Goal: Information Seeking & Learning: Learn about a topic

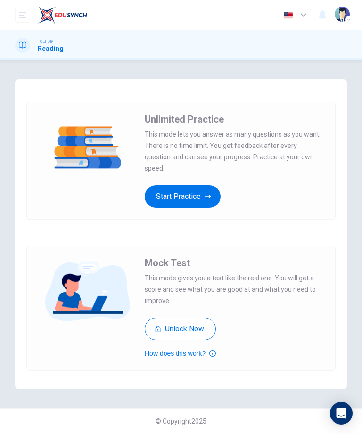
click at [204, 185] on button "Start Practice" at bounding box center [183, 196] width 76 height 23
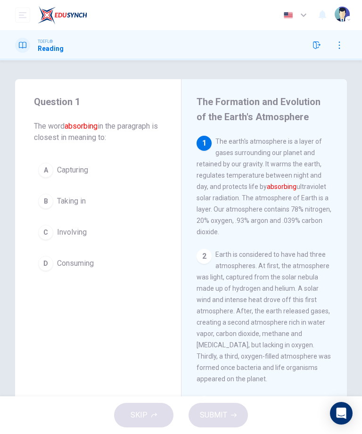
click at [45, 175] on div "A" at bounding box center [45, 169] width 15 height 15
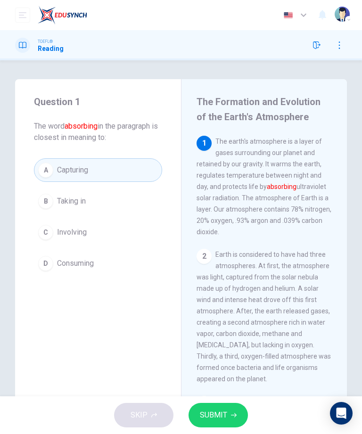
click at [211, 406] on button "SUBMIT" at bounding box center [217, 415] width 59 height 24
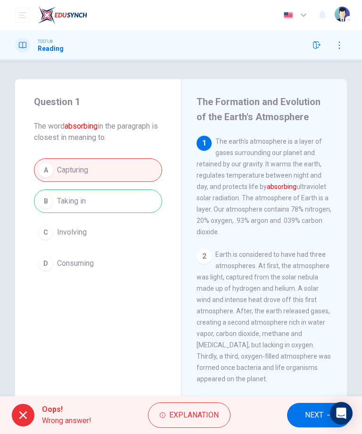
click at [173, 414] on span "Explanation" at bounding box center [193, 414] width 49 height 13
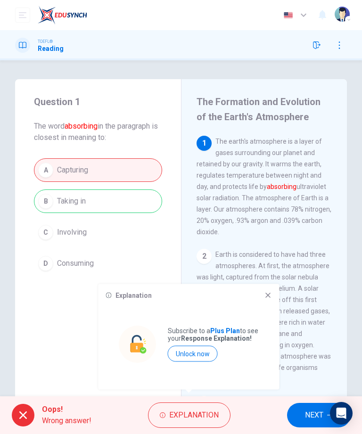
click at [259, 290] on div "Explanation Subscribe to a Plus Plan to see your Response Explanation! Unlock n…" at bounding box center [188, 336] width 181 height 105
click at [265, 293] on icon at bounding box center [268, 296] width 8 height 8
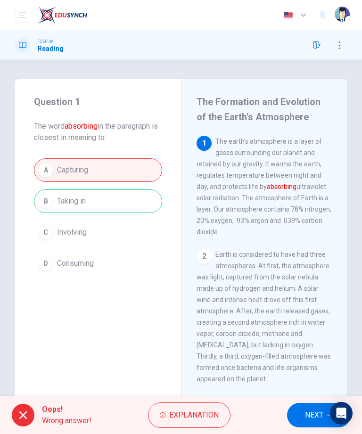
click at [40, 43] on span "TOEFL®" at bounding box center [45, 41] width 15 height 7
click at [73, 198] on div "A Capturing B Taking in C Involving D Consuming" at bounding box center [98, 216] width 128 height 117
click at [342, 16] on img "button" at bounding box center [341, 14] width 15 height 15
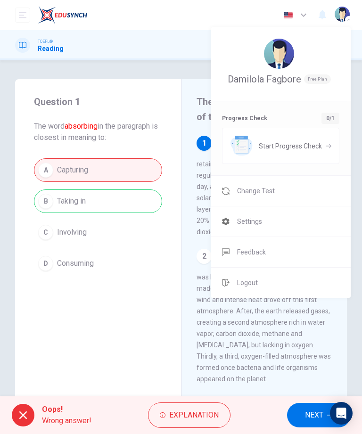
click at [104, 278] on div at bounding box center [181, 217] width 362 height 434
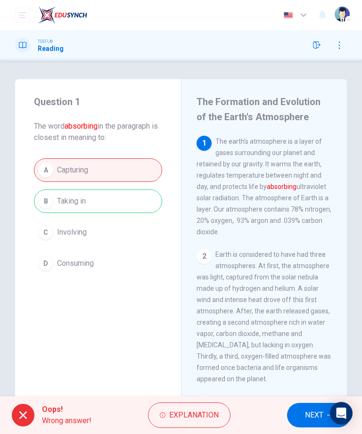
click at [310, 412] on span "NEXT" at bounding box center [314, 414] width 18 height 13
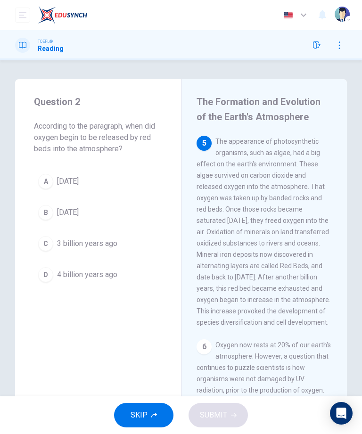
scroll to position [554, 0]
click at [45, 182] on div "A" at bounding box center [45, 181] width 15 height 15
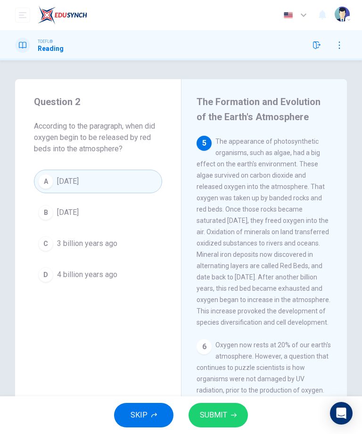
click at [233, 411] on button "SUBMIT" at bounding box center [217, 415] width 59 height 24
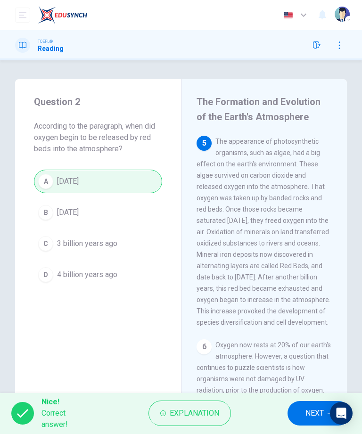
click at [310, 411] on span "NEXT" at bounding box center [314, 412] width 18 height 13
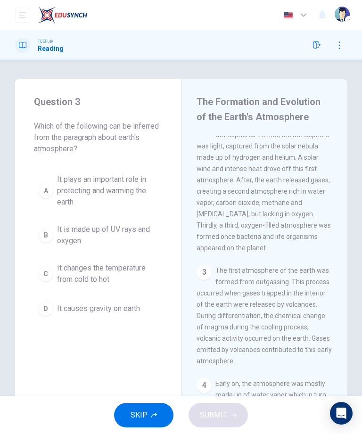
scroll to position [0, 0]
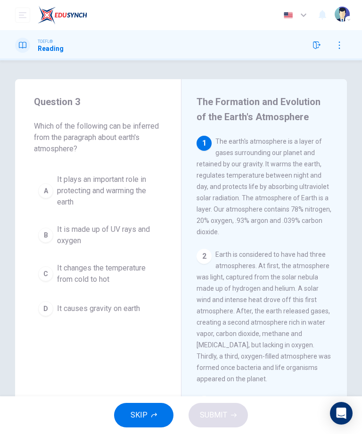
click at [51, 185] on div "A" at bounding box center [45, 190] width 15 height 15
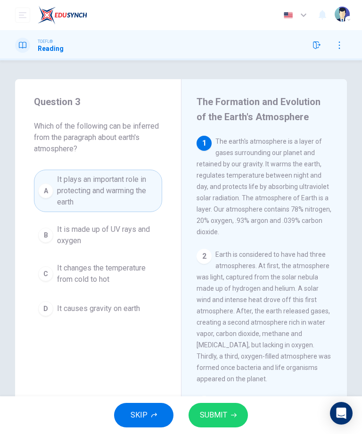
click at [227, 410] on button "SUBMIT" at bounding box center [217, 415] width 59 height 24
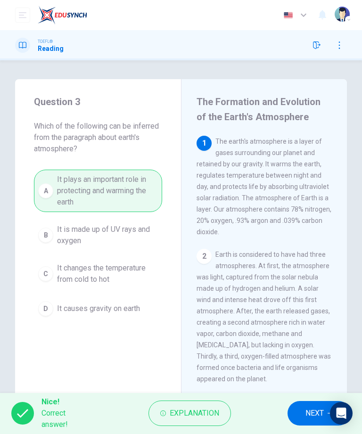
click at [309, 410] on span "NEXT" at bounding box center [314, 412] width 18 height 13
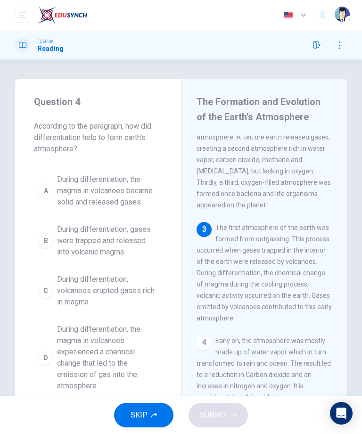
scroll to position [179, 0]
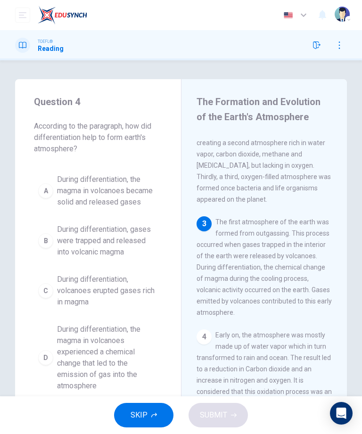
click at [40, 351] on button "D During differentiation, the magma in volcanoes experienced a chemical change …" at bounding box center [98, 357] width 128 height 76
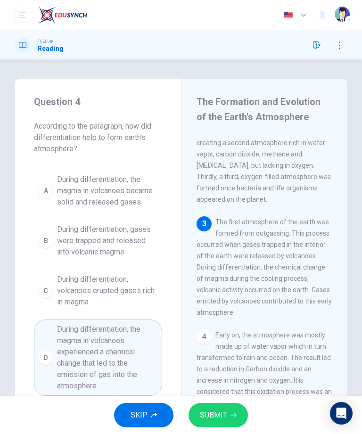
click at [48, 190] on div "A" at bounding box center [45, 190] width 15 height 15
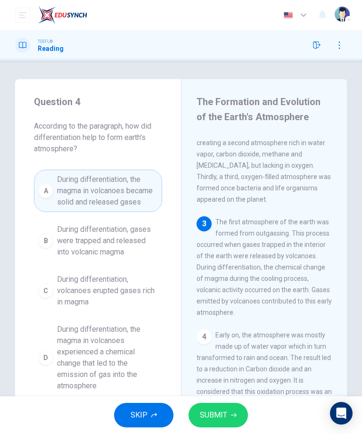
click at [228, 414] on button "SUBMIT" at bounding box center [217, 415] width 59 height 24
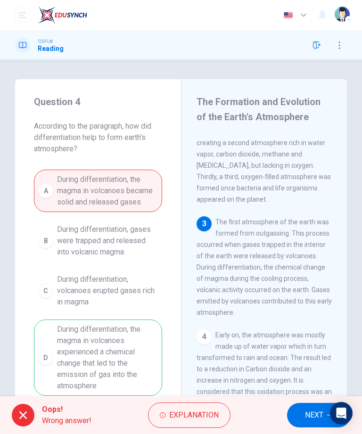
click at [312, 403] on button "NEXT" at bounding box center [319, 415] width 64 height 24
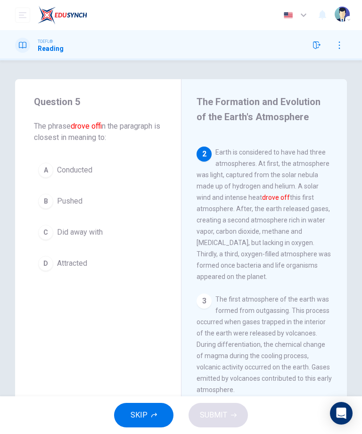
scroll to position [102, 0]
click at [47, 201] on div "B" at bounding box center [45, 201] width 15 height 15
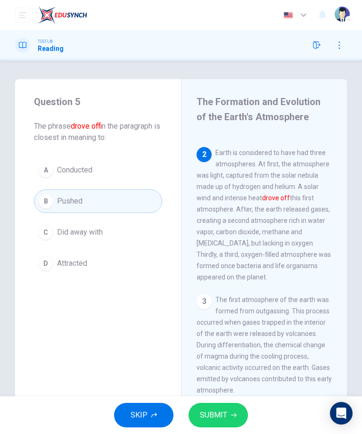
click at [244, 406] on div "SKIP SUBMIT" at bounding box center [181, 415] width 362 height 38
click at [233, 412] on button "SUBMIT" at bounding box center [217, 415] width 59 height 24
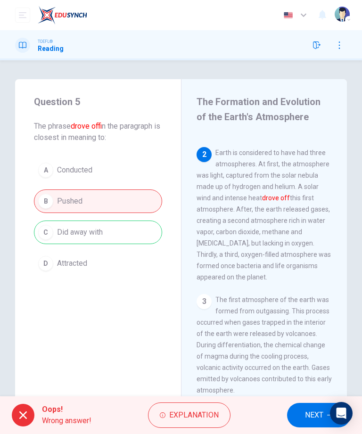
click at [300, 415] on button "NEXT" at bounding box center [319, 415] width 64 height 24
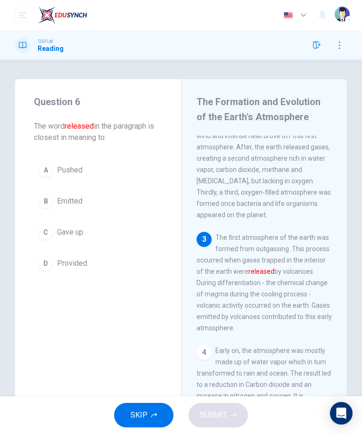
scroll to position [174, 0]
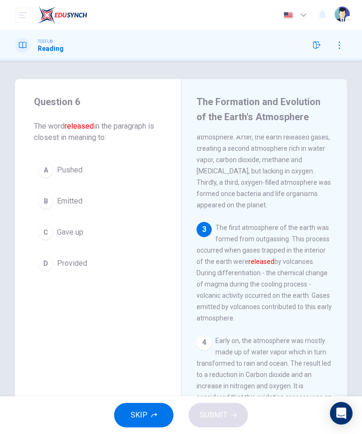
click at [44, 193] on button "B Emitted" at bounding box center [98, 201] width 128 height 24
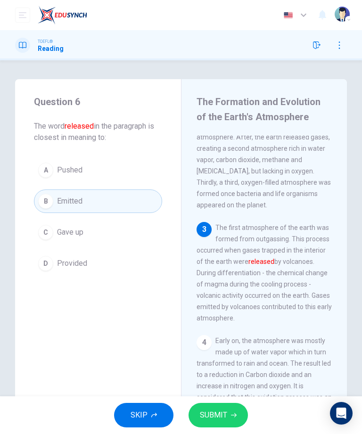
click at [232, 412] on button "SUBMIT" at bounding box center [217, 415] width 59 height 24
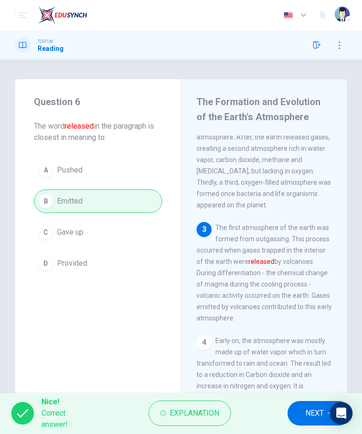
click at [308, 405] on button "NEXT" at bounding box center [318, 413] width 63 height 24
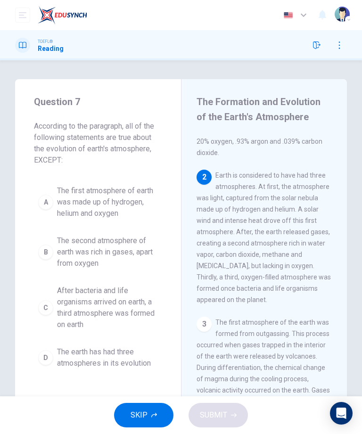
scroll to position [79, 0]
click at [42, 186] on button "A The first atmosphere of earth was made up of hydrogen, helium and oxygen" at bounding box center [98, 202] width 128 height 42
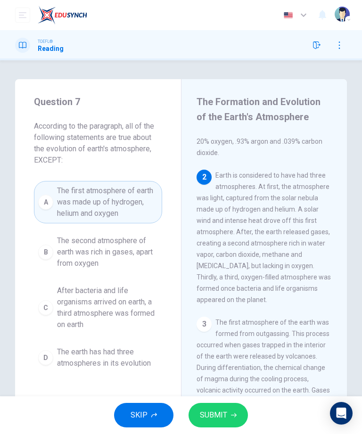
click at [245, 410] on button "SUBMIT" at bounding box center [217, 415] width 59 height 24
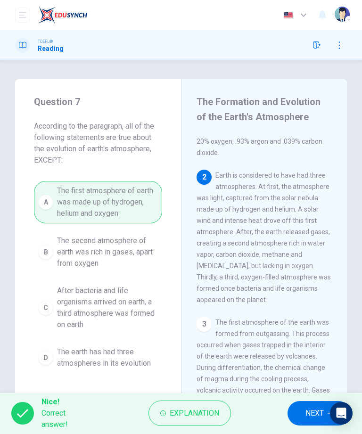
click at [307, 412] on span "NEXT" at bounding box center [314, 412] width 18 height 13
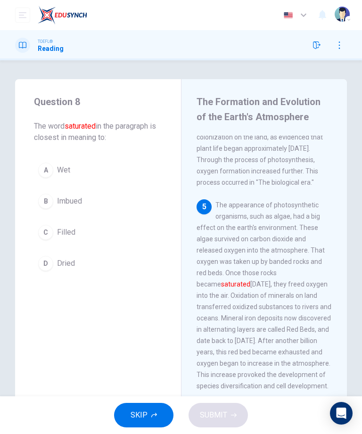
scroll to position [569, 0]
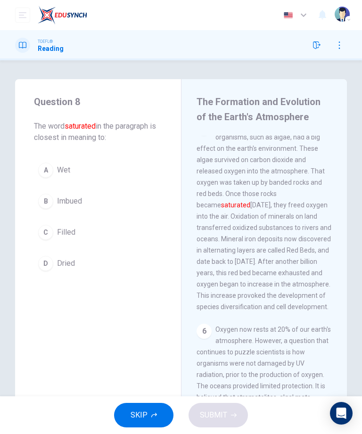
click at [41, 174] on div "A" at bounding box center [45, 169] width 15 height 15
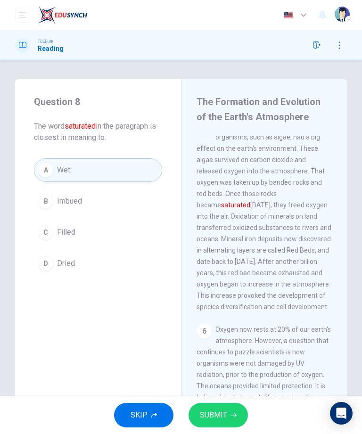
click at [241, 414] on button "SUBMIT" at bounding box center [217, 415] width 59 height 24
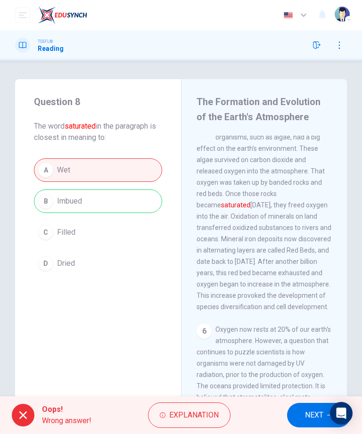
click at [314, 415] on span "NEXT" at bounding box center [314, 414] width 18 height 13
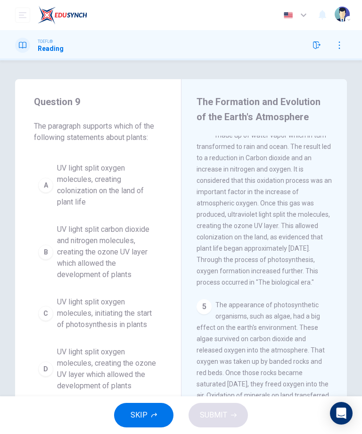
scroll to position [390, 0]
click at [44, 182] on div "A" at bounding box center [45, 185] width 15 height 15
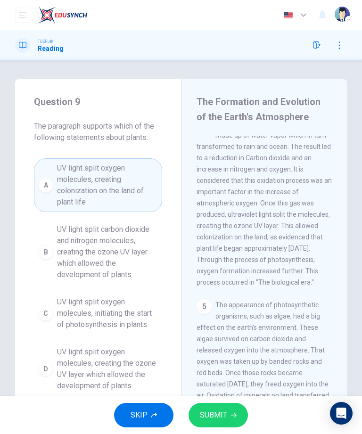
click at [235, 413] on icon "button" at bounding box center [234, 415] width 6 height 6
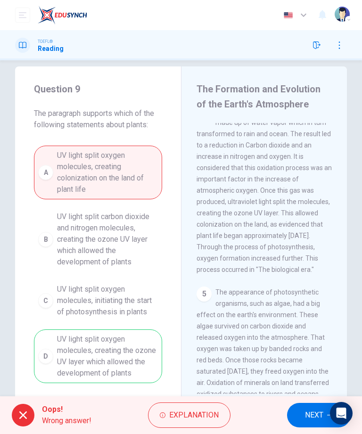
scroll to position [15, 0]
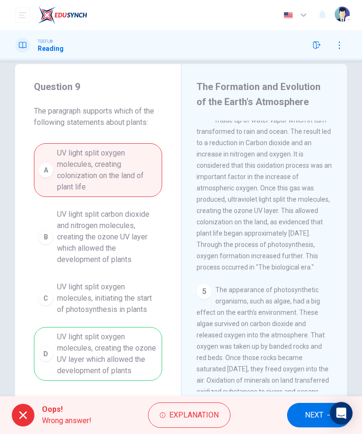
click at [312, 413] on span "NEXT" at bounding box center [314, 414] width 18 height 13
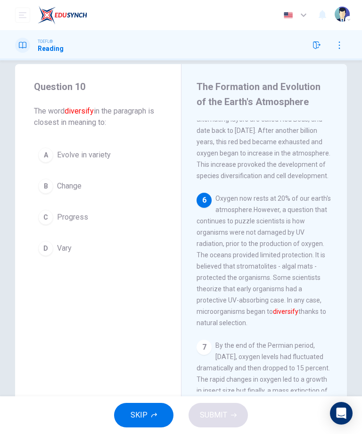
scroll to position [705, 0]
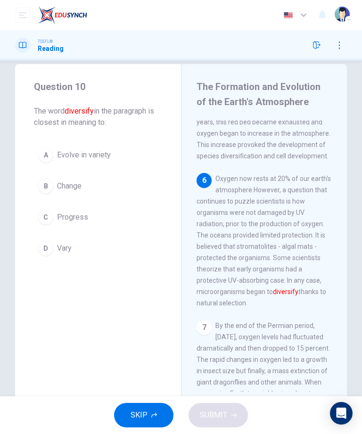
click at [43, 151] on div "A" at bounding box center [45, 154] width 15 height 15
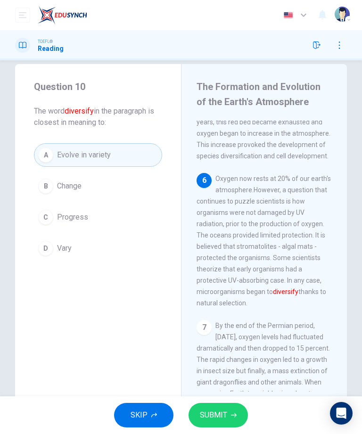
click at [242, 409] on button "SUBMIT" at bounding box center [217, 415] width 59 height 24
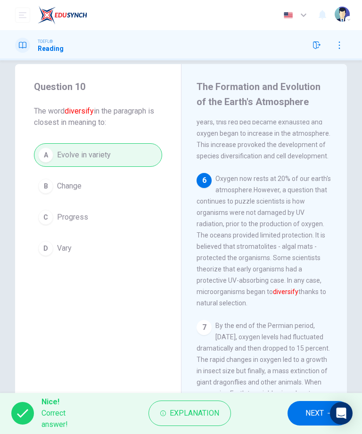
click at [312, 417] on span "NEXT" at bounding box center [314, 412] width 18 height 13
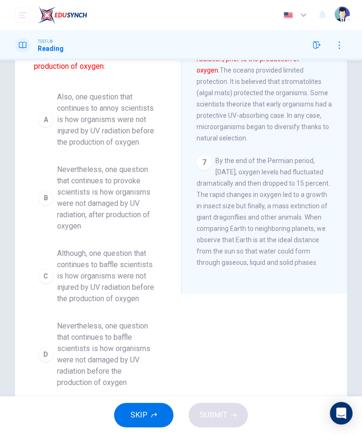
scroll to position [129, 0]
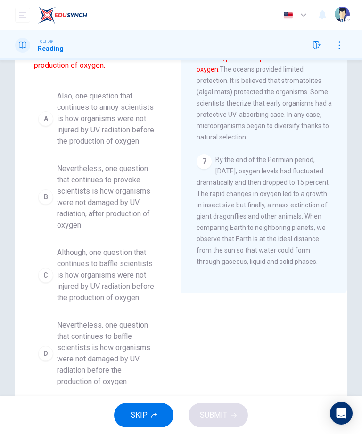
click at [40, 357] on div "D" at bounding box center [45, 353] width 15 height 15
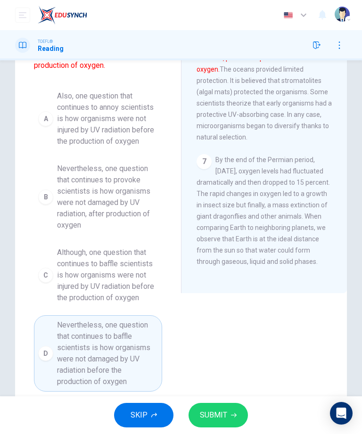
click at [234, 410] on button "SUBMIT" at bounding box center [217, 415] width 59 height 24
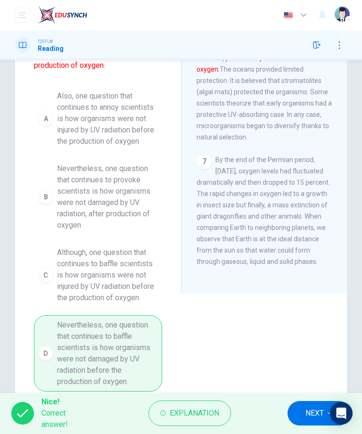
click at [308, 410] on span "NEXT" at bounding box center [314, 412] width 18 height 13
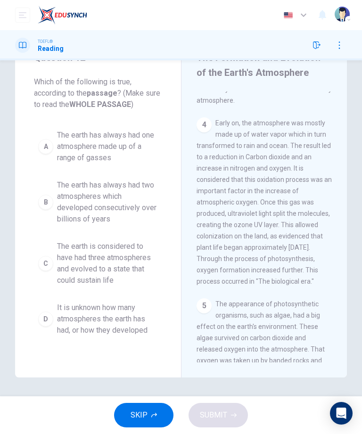
scroll to position [0, 0]
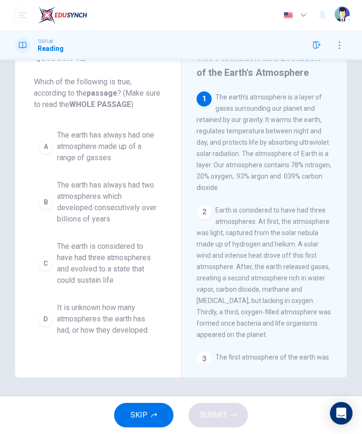
click at [40, 321] on div "D" at bounding box center [45, 318] width 15 height 15
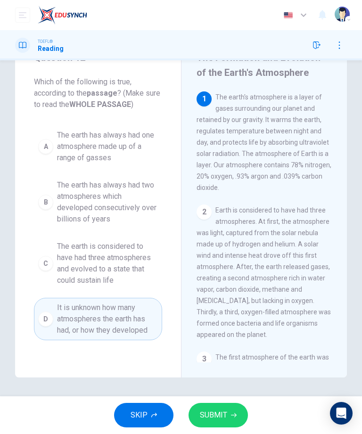
click at [237, 415] on button "SUBMIT" at bounding box center [217, 415] width 59 height 24
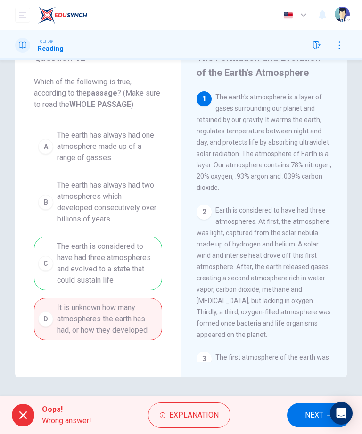
click at [311, 409] on span "NEXT" at bounding box center [314, 414] width 18 height 13
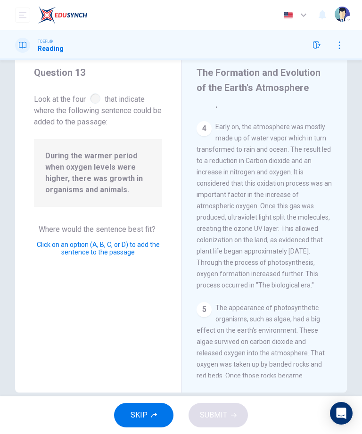
scroll to position [773, 0]
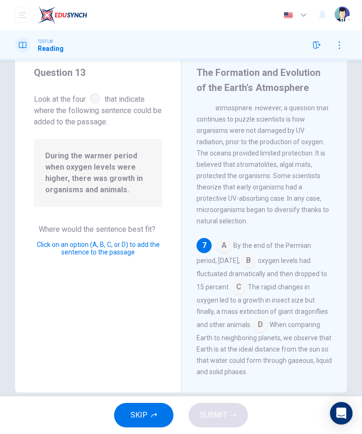
click at [246, 280] on input at bounding box center [238, 287] width 15 height 15
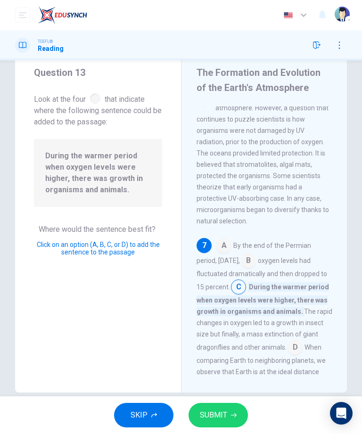
click at [233, 417] on icon "button" at bounding box center [234, 415] width 6 height 6
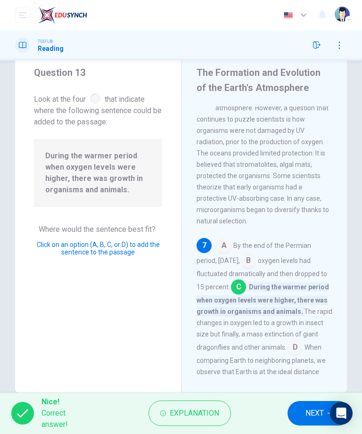
click at [318, 411] on span "NEXT" at bounding box center [314, 412] width 18 height 13
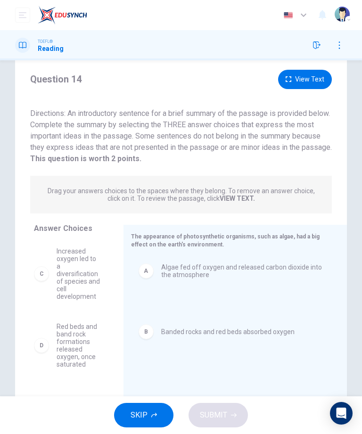
scroll to position [24, 0]
click at [206, 310] on span "Banded rocks and red beds absorbed oxygen" at bounding box center [227, 309] width 133 height 8
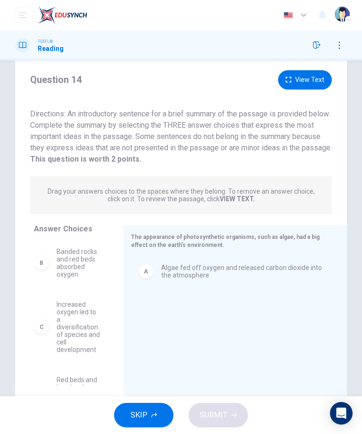
click at [147, 265] on div "A" at bounding box center [145, 271] width 15 height 15
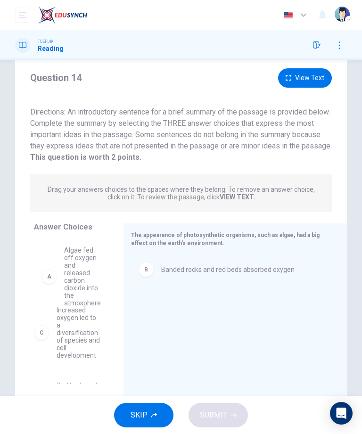
scroll to position [28, 0]
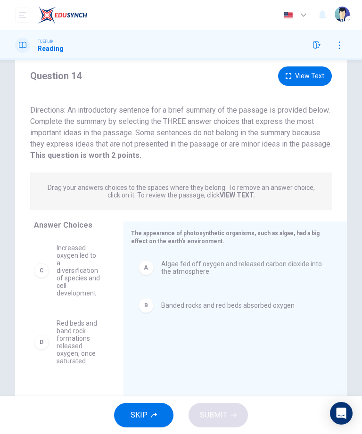
click at [247, 307] on span "Banded rocks and red beds absorbed oxygen" at bounding box center [227, 305] width 133 height 8
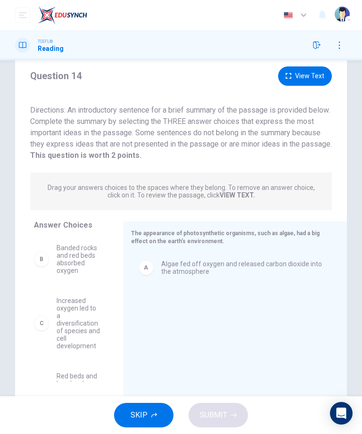
click at [234, 313] on div "A Algae fed off oxygen and released carbon dioxide into the atmosphere" at bounding box center [231, 315] width 201 height 126
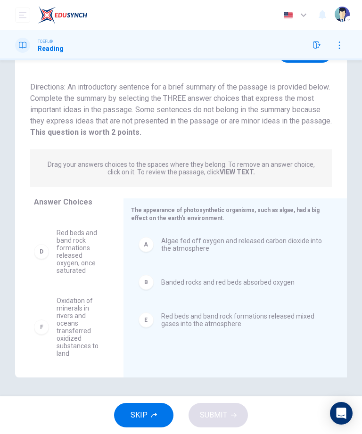
scroll to position [66, 0]
click at [231, 413] on icon "button" at bounding box center [234, 415] width 6 height 6
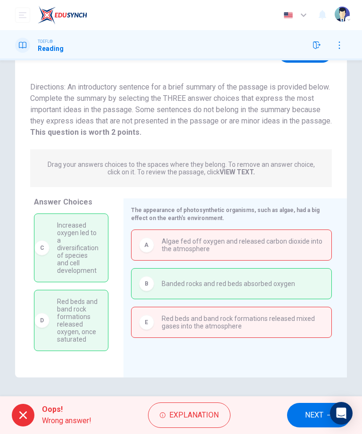
scroll to position [0, 0]
click at [306, 408] on span "NEXT" at bounding box center [314, 414] width 18 height 13
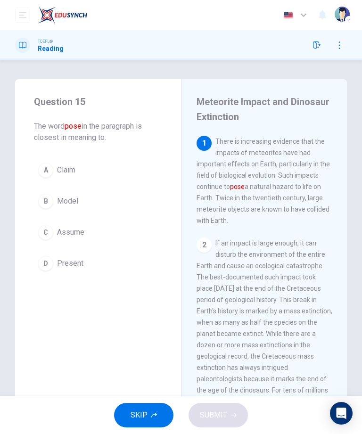
click at [45, 227] on div "C" at bounding box center [45, 232] width 15 height 15
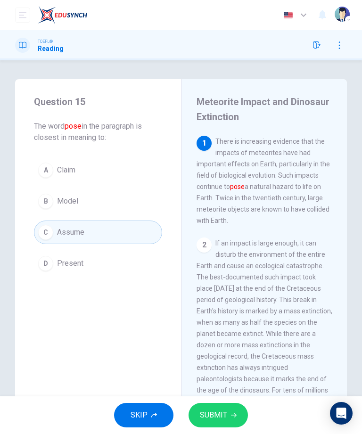
click at [228, 404] on button "SUBMIT" at bounding box center [217, 415] width 59 height 24
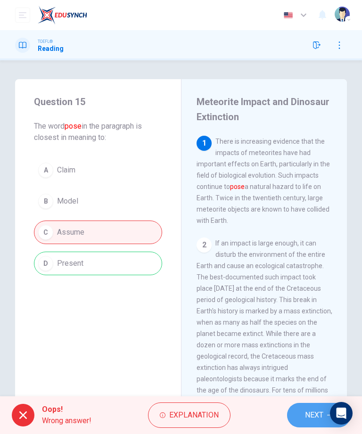
click at [315, 412] on span "NEXT" at bounding box center [314, 414] width 18 height 13
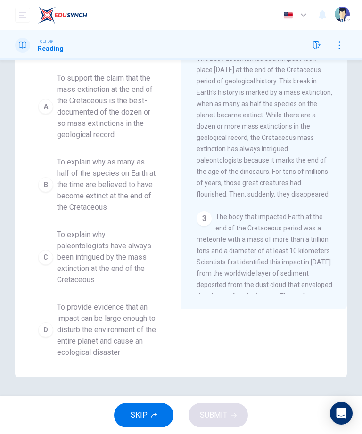
scroll to position [113, 0]
click at [339, 47] on icon "button" at bounding box center [339, 45] width 8 height 8
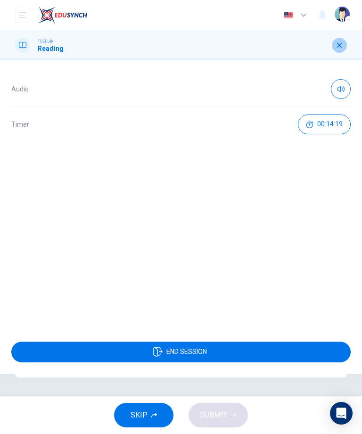
click at [337, 46] on icon "button" at bounding box center [339, 45] width 8 height 8
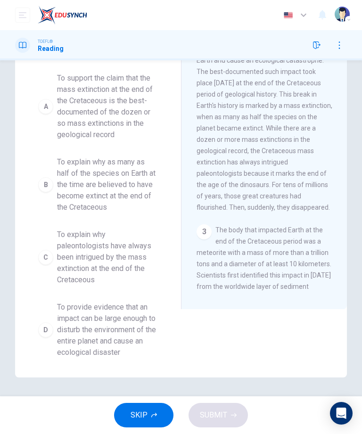
click at [250, 413] on div "SKIP SUBMIT" at bounding box center [181, 415] width 362 height 38
click at [49, 327] on div "D" at bounding box center [45, 329] width 15 height 15
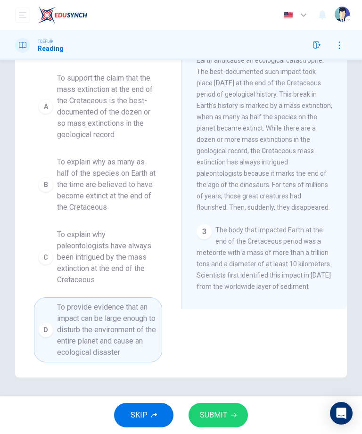
click at [234, 413] on icon "button" at bounding box center [234, 415] width 6 height 6
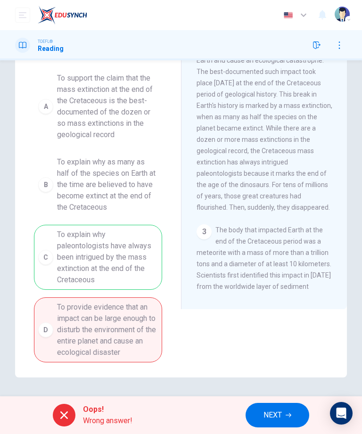
click at [290, 414] on icon "button" at bounding box center [288, 415] width 6 height 6
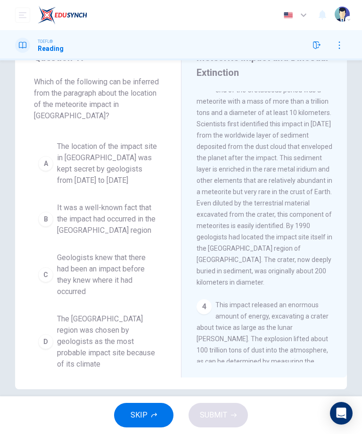
scroll to position [312, 0]
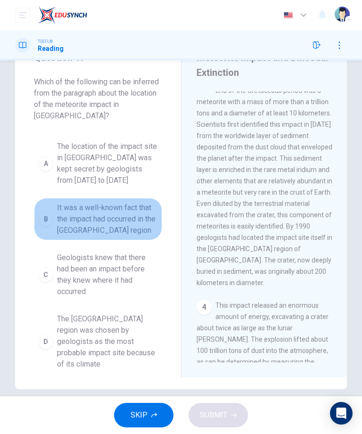
click at [49, 211] on div "B" at bounding box center [45, 218] width 15 height 15
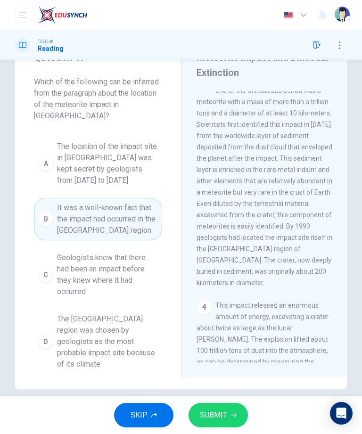
click at [232, 414] on icon "button" at bounding box center [234, 415] width 6 height 6
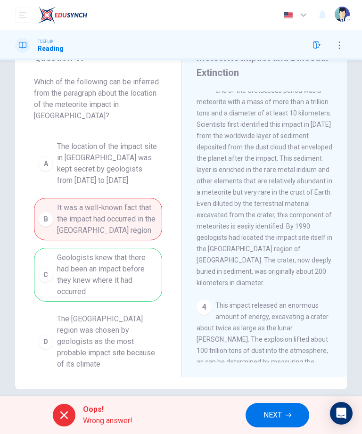
click at [272, 424] on button "NEXT" at bounding box center [277, 415] width 64 height 24
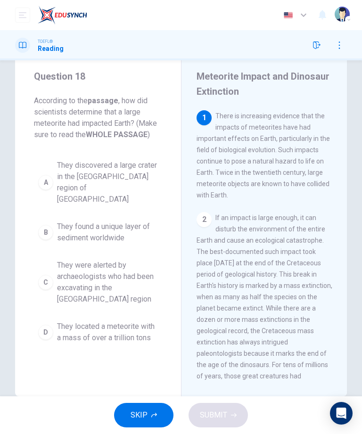
scroll to position [26, 0]
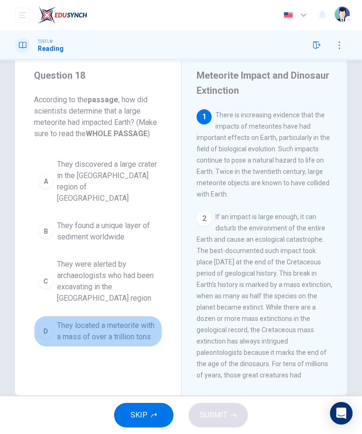
click at [45, 324] on div "D" at bounding box center [45, 331] width 15 height 15
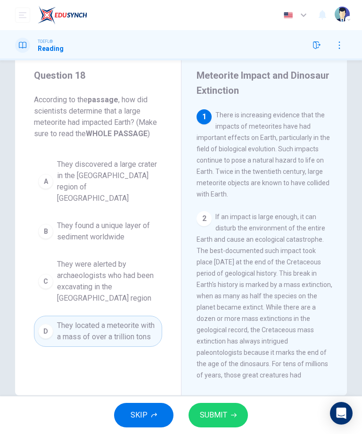
click at [230, 411] on button "SUBMIT" at bounding box center [217, 415] width 59 height 24
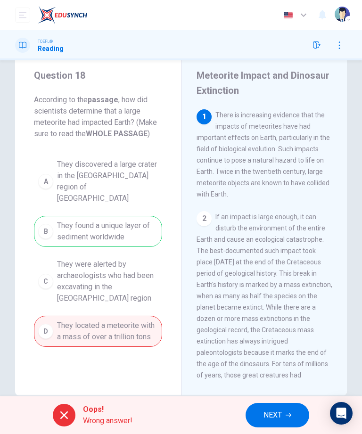
click at [263, 413] on span "NEXT" at bounding box center [272, 414] width 18 height 13
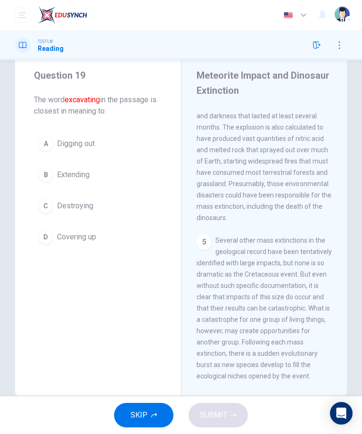
scroll to position [643, 0]
click at [42, 204] on div "C" at bounding box center [45, 205] width 15 height 15
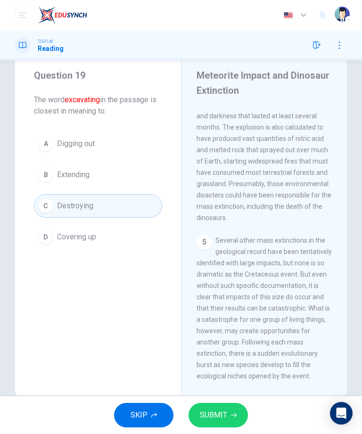
click at [207, 420] on span "SUBMIT" at bounding box center [213, 414] width 27 height 13
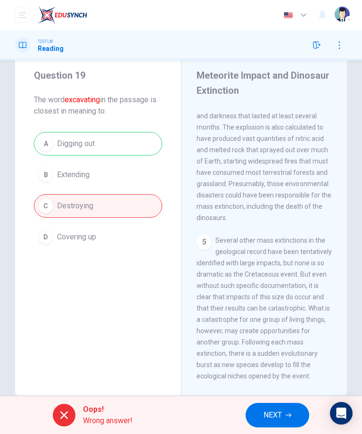
click at [289, 426] on button "NEXT" at bounding box center [277, 415] width 64 height 24
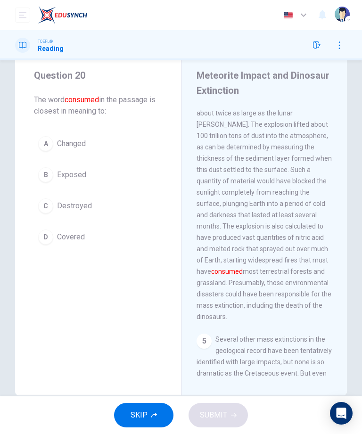
scroll to position [509, 0]
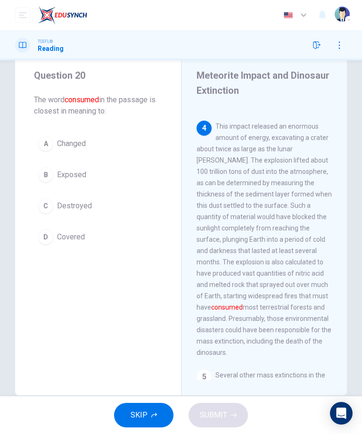
click at [53, 199] on button "C Destroyed" at bounding box center [98, 206] width 128 height 24
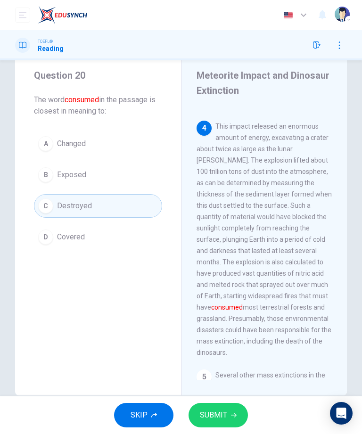
click at [241, 419] on button "SUBMIT" at bounding box center [217, 415] width 59 height 24
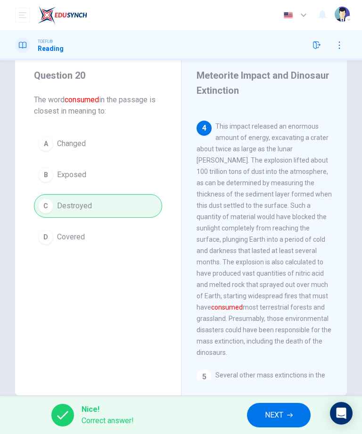
click at [298, 422] on button "NEXT" at bounding box center [279, 415] width 64 height 24
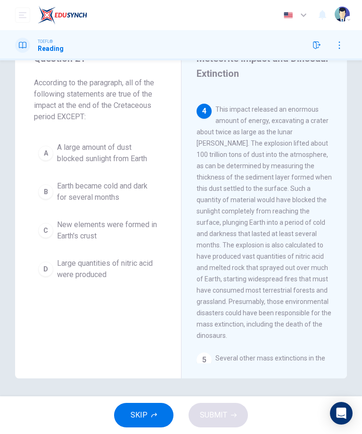
scroll to position [44, 0]
click at [71, 236] on span "New elements were formed in Earth's crust" at bounding box center [107, 229] width 101 height 23
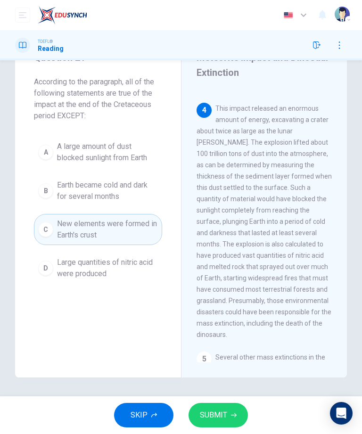
click at [245, 409] on button "SUBMIT" at bounding box center [217, 415] width 59 height 24
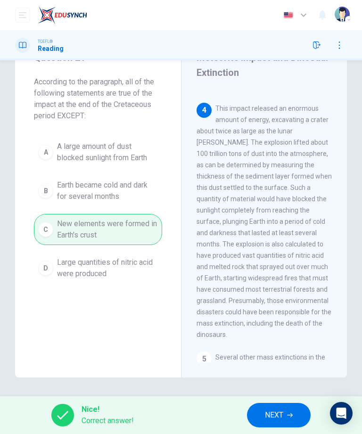
click at [282, 410] on span "NEXT" at bounding box center [274, 414] width 18 height 13
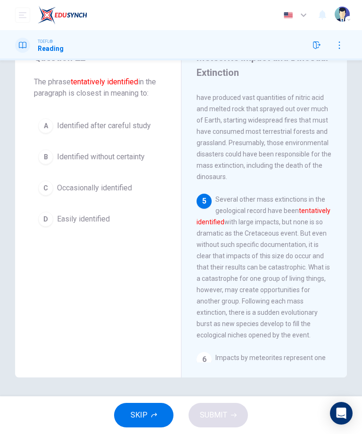
scroll to position [716, 0]
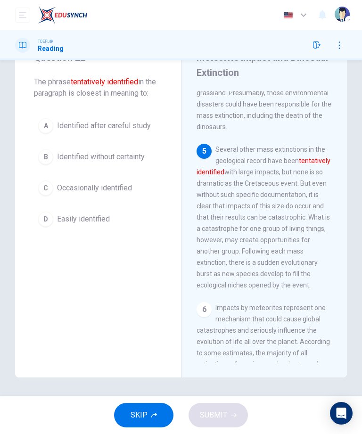
click at [43, 122] on div "A" at bounding box center [45, 125] width 15 height 15
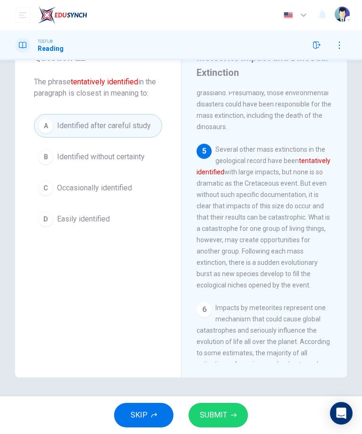
click at [243, 411] on button "SUBMIT" at bounding box center [217, 415] width 59 height 24
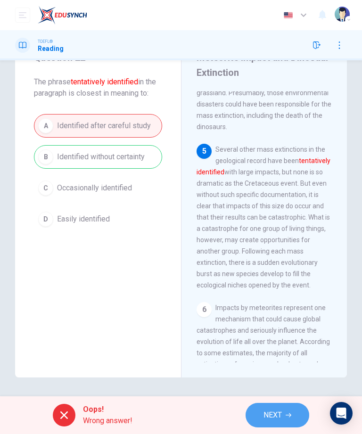
click at [292, 414] on button "NEXT" at bounding box center [277, 415] width 64 height 24
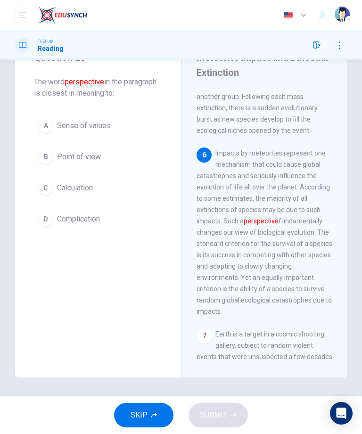
scroll to position [897, 0]
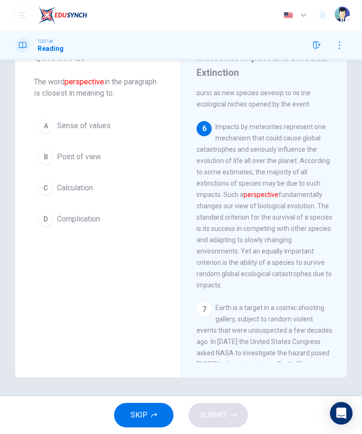
click at [47, 156] on div "B" at bounding box center [45, 156] width 15 height 15
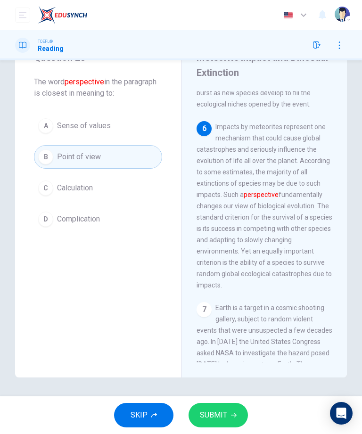
click at [246, 410] on button "SUBMIT" at bounding box center [217, 415] width 59 height 24
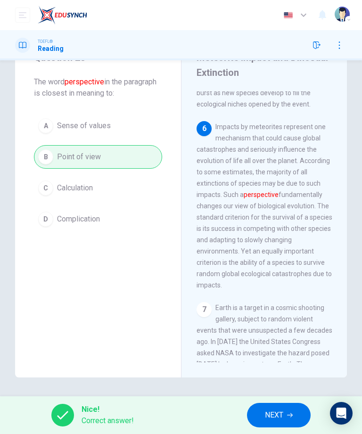
click at [291, 422] on button "NEXT" at bounding box center [279, 415] width 64 height 24
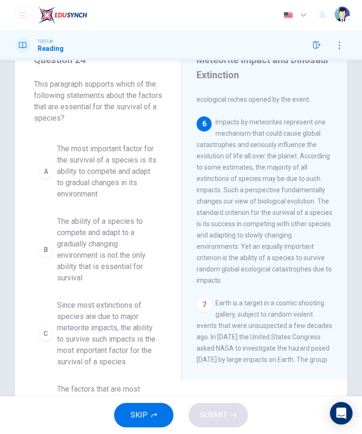
scroll to position [49, 0]
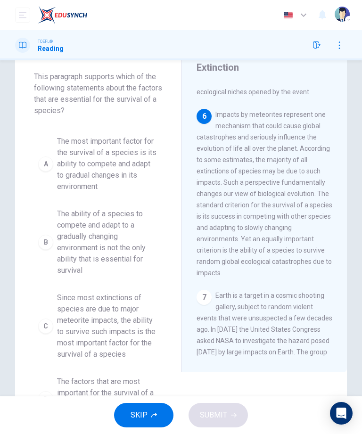
click at [46, 163] on div "A" at bounding box center [45, 163] width 15 height 15
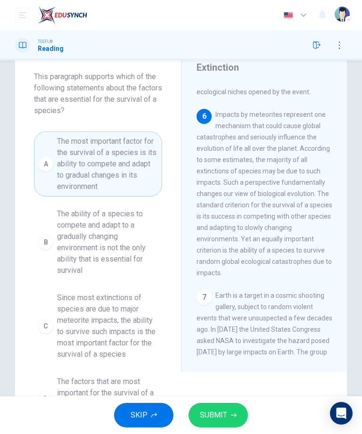
click at [235, 414] on icon "button" at bounding box center [234, 415] width 6 height 4
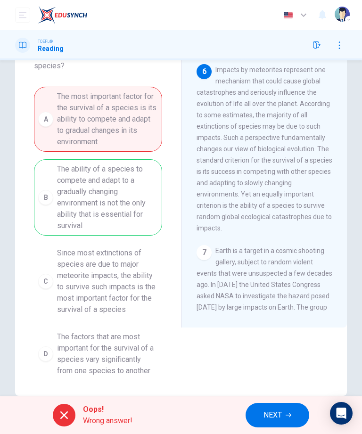
scroll to position [90, 0]
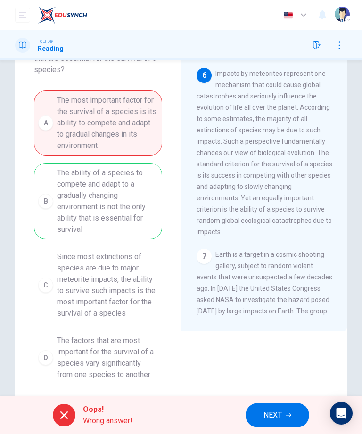
click at [283, 411] on button "NEXT" at bounding box center [277, 415] width 64 height 24
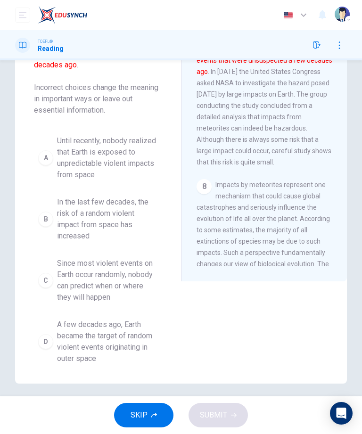
scroll to position [141, 0]
click at [43, 331] on button "D A few decades ago, Earth became the target of random violent events originati…" at bounding box center [98, 341] width 128 height 54
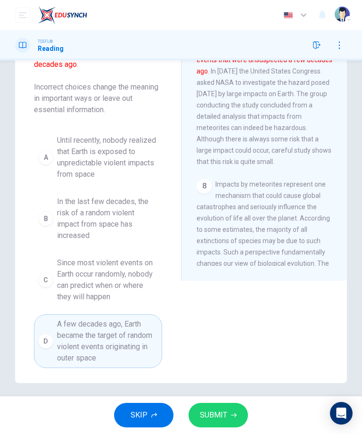
click at [230, 410] on button "SUBMIT" at bounding box center [217, 415] width 59 height 24
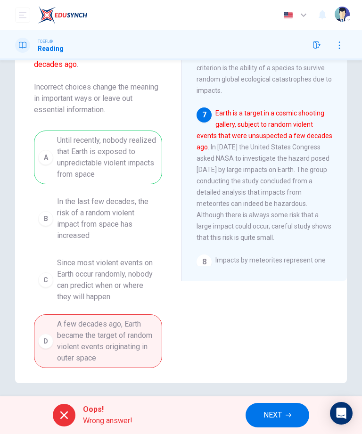
scroll to position [986, 0]
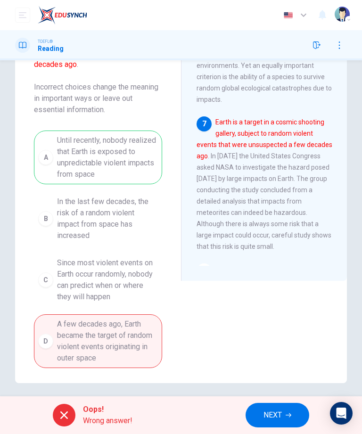
click at [290, 414] on icon "button" at bounding box center [288, 415] width 6 height 4
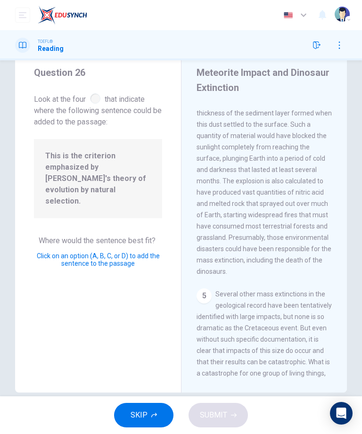
scroll to position [1157, 0]
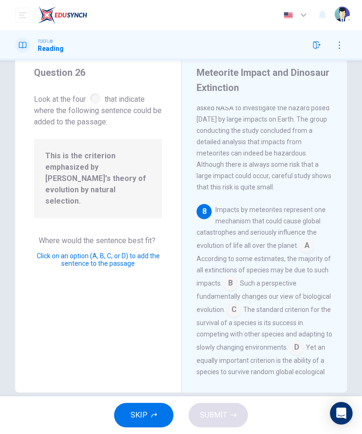
click at [238, 276] on input at bounding box center [230, 283] width 15 height 15
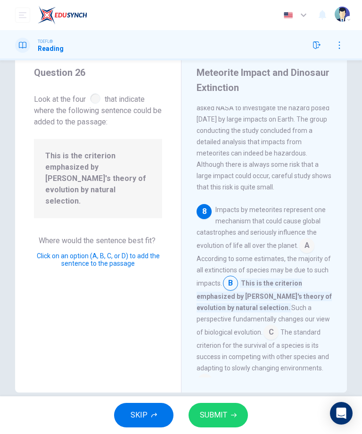
click at [233, 410] on button "SUBMIT" at bounding box center [217, 415] width 59 height 24
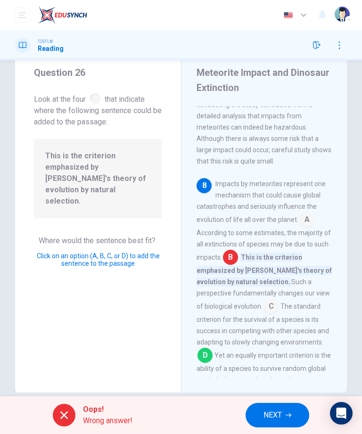
scroll to position [1180, 0]
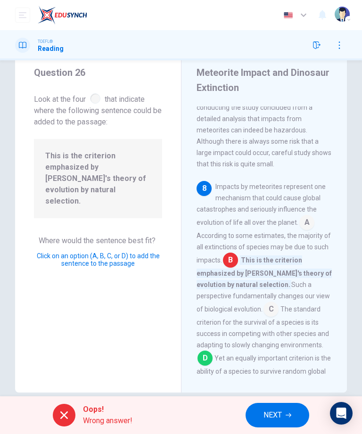
click at [292, 413] on button "NEXT" at bounding box center [277, 415] width 64 height 24
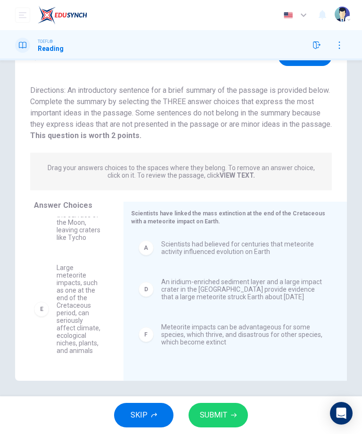
scroll to position [141, 0]
click at [226, 414] on span "SUBMIT" at bounding box center [213, 414] width 27 height 13
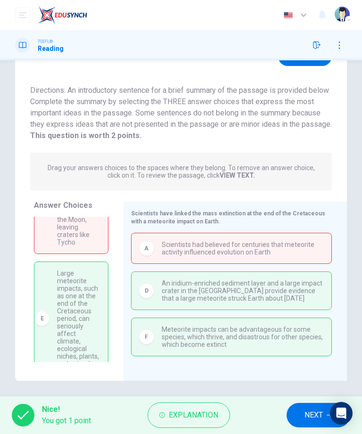
scroll to position [144, 0]
click at [316, 403] on button "NEXT" at bounding box center [318, 415] width 64 height 24
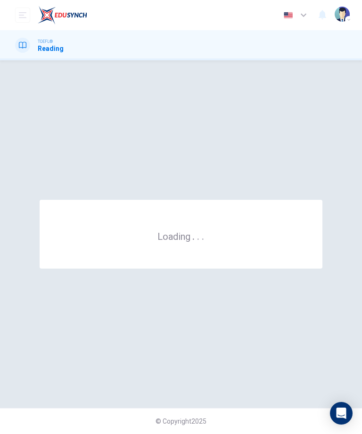
scroll to position [0, 0]
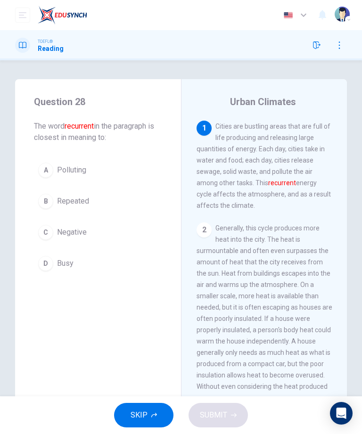
click at [43, 199] on div "B" at bounding box center [45, 201] width 15 height 15
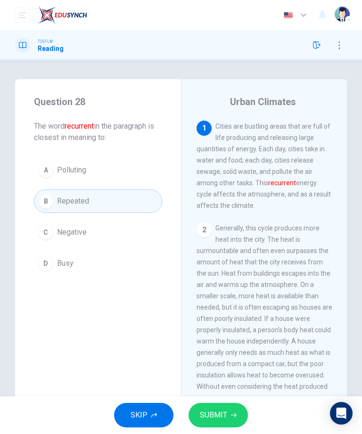
click at [224, 414] on span "SUBMIT" at bounding box center [213, 414] width 27 height 13
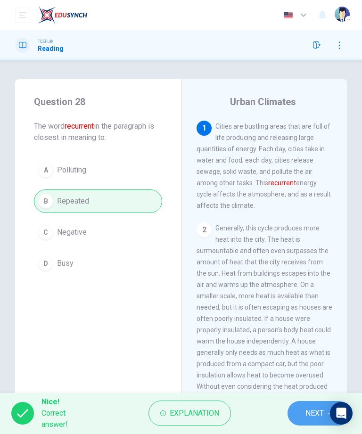
click at [301, 410] on button "NEXT" at bounding box center [318, 413] width 63 height 24
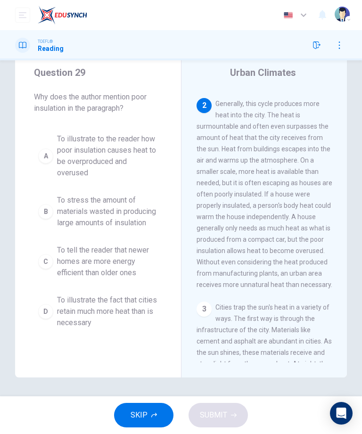
scroll to position [29, 0]
click at [44, 154] on div "A" at bounding box center [45, 155] width 15 height 15
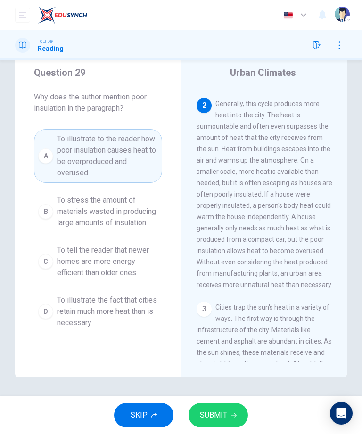
click at [222, 416] on span "SUBMIT" at bounding box center [213, 414] width 27 height 13
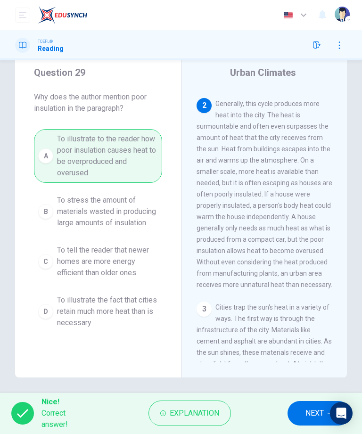
click at [309, 407] on span "NEXT" at bounding box center [314, 412] width 18 height 13
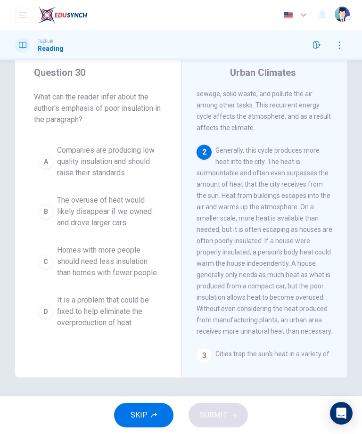
click at [44, 249] on button "C Homes with more people should need less insulation than homes with fewer peop…" at bounding box center [98, 261] width 128 height 42
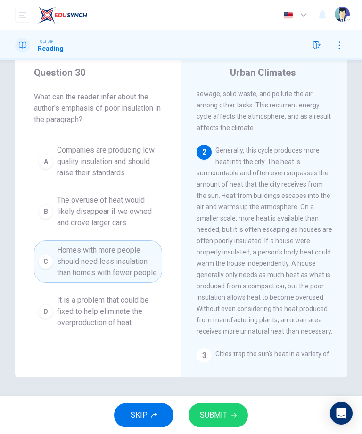
click at [245, 419] on button "SUBMIT" at bounding box center [217, 415] width 59 height 24
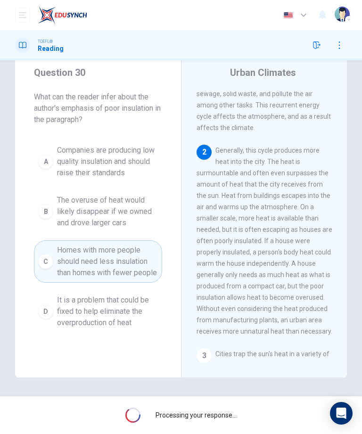
click at [220, 413] on span "Processing your response..." at bounding box center [195, 415] width 81 height 8
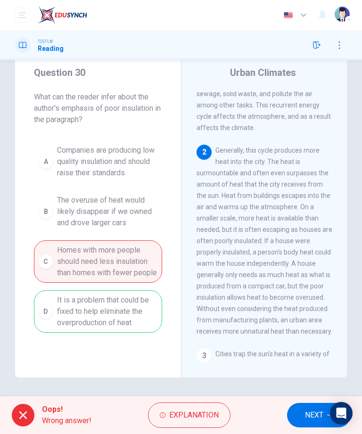
click at [57, 295] on div "A Companies are producing low quality insulation and should raise their standar…" at bounding box center [98, 236] width 128 height 192
click at [292, 410] on button "NEXT" at bounding box center [319, 415] width 64 height 24
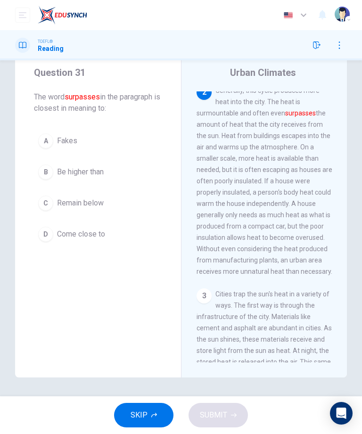
scroll to position [117, 0]
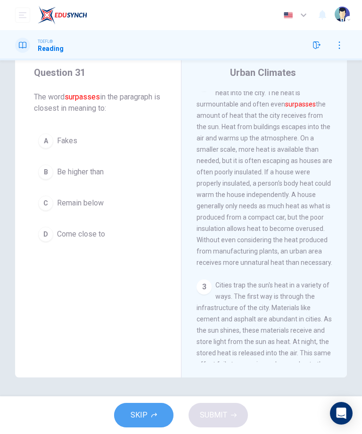
click at [151, 423] on button "SKIP" at bounding box center [143, 415] width 59 height 24
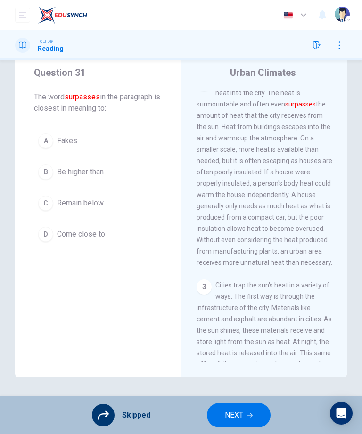
click at [53, 210] on div "A Fakes B Be higher than C Remain below D Come close to" at bounding box center [98, 187] width 128 height 117
click at [47, 194] on div "A Fakes B Be higher than C Remain below D Come close to" at bounding box center [98, 187] width 128 height 117
click at [40, 186] on div "A Fakes B Be higher than C Remain below D Come close to" at bounding box center [98, 187] width 128 height 117
click at [42, 171] on div "A Fakes B Be higher than C Remain below D Come close to" at bounding box center [98, 187] width 128 height 117
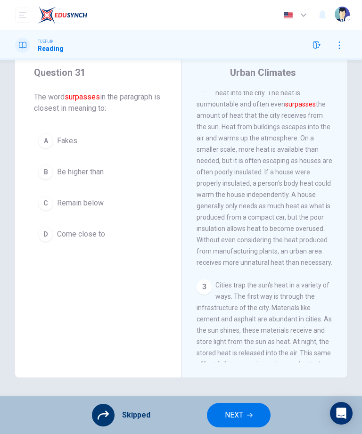
click at [42, 171] on div "A Fakes B Be higher than C Remain below D Come close to" at bounding box center [98, 187] width 128 height 117
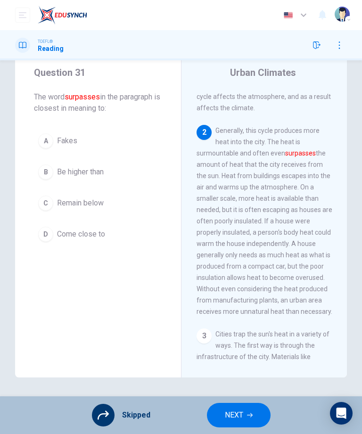
scroll to position [65, 0]
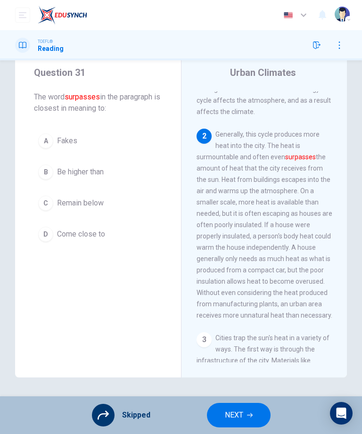
click at [40, 137] on div "A Fakes B Be higher than C Remain below D Come close to" at bounding box center [98, 187] width 128 height 117
click at [64, 181] on div "A Fakes B Be higher than C Remain below D Come close to" at bounding box center [98, 187] width 128 height 117
click at [343, 44] on button "button" at bounding box center [339, 45] width 15 height 15
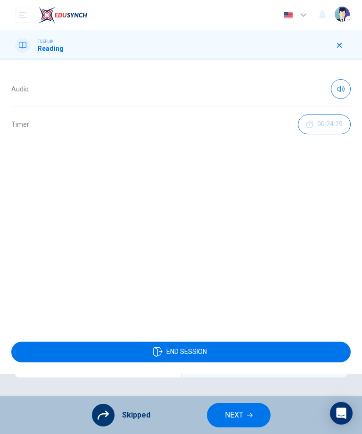
click at [315, 352] on button "END SESSION" at bounding box center [180, 351] width 339 height 21
click at [266, 346] on button "END SESSION" at bounding box center [180, 351] width 339 height 21
click at [42, 357] on button "END SESSION" at bounding box center [180, 351] width 339 height 21
click at [44, 346] on button "END SESSION" at bounding box center [180, 351] width 339 height 21
click at [237, 356] on button "END SESSION" at bounding box center [180, 351] width 339 height 21
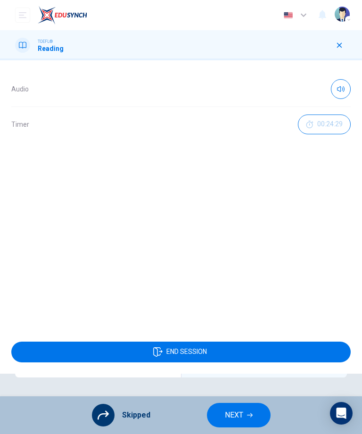
click at [236, 356] on button "END SESSION" at bounding box center [180, 351] width 339 height 21
click at [236, 355] on button "END SESSION" at bounding box center [180, 351] width 339 height 21
click at [236, 354] on button "END SESSION" at bounding box center [180, 351] width 339 height 21
click at [254, 412] on div "Audio Timer 00:24:29 END SESSION" at bounding box center [181, 246] width 362 height 373
click at [340, 48] on icon "button" at bounding box center [339, 45] width 8 height 8
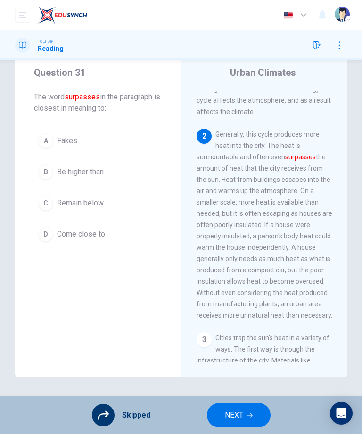
click at [340, 48] on icon "button" at bounding box center [339, 45] width 8 height 8
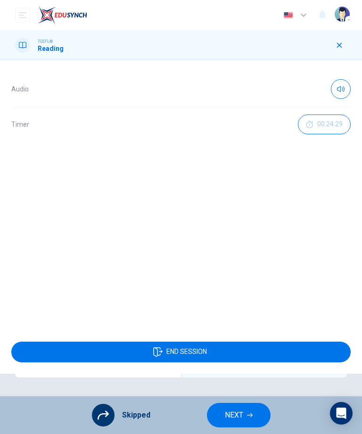
click at [267, 353] on button "END SESSION" at bounding box center [180, 351] width 339 height 21
click at [265, 348] on button "END SESSION" at bounding box center [180, 351] width 339 height 21
click at [231, 344] on button "END SESSION" at bounding box center [180, 351] width 339 height 21
click at [202, 356] on span "END SESSION" at bounding box center [186, 352] width 40 height 8
click at [202, 355] on span "END SESSION" at bounding box center [186, 352] width 40 height 8
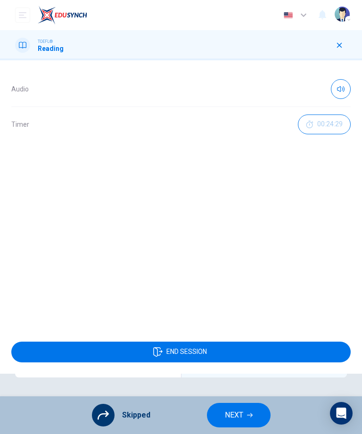
click at [201, 349] on span "END SESSION" at bounding box center [186, 352] width 40 height 8
click at [201, 348] on span "END SESSION" at bounding box center [186, 352] width 40 height 8
click at [201, 349] on span "END SESSION" at bounding box center [186, 352] width 40 height 8
click at [196, 351] on span "END SESSION" at bounding box center [186, 352] width 40 height 8
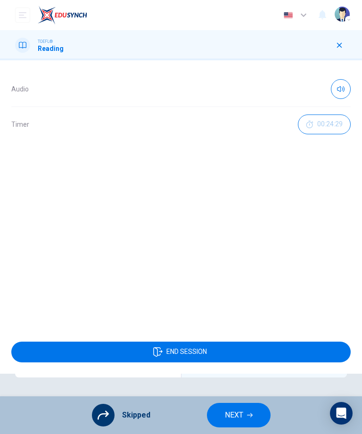
click at [196, 351] on span "END SESSION" at bounding box center [186, 352] width 40 height 8
click at [20, 44] on icon at bounding box center [23, 45] width 8 height 8
click at [24, 51] on div at bounding box center [22, 45] width 15 height 15
click at [37, 51] on div "TOEFL® Reading" at bounding box center [39, 45] width 49 height 15
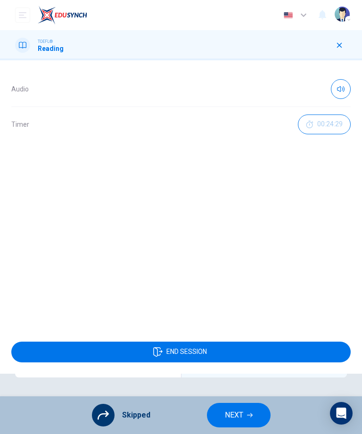
click at [29, 42] on div at bounding box center [22, 45] width 15 height 15
click at [24, 40] on div at bounding box center [22, 45] width 15 height 15
click at [345, 43] on button "button" at bounding box center [339, 45] width 15 height 15
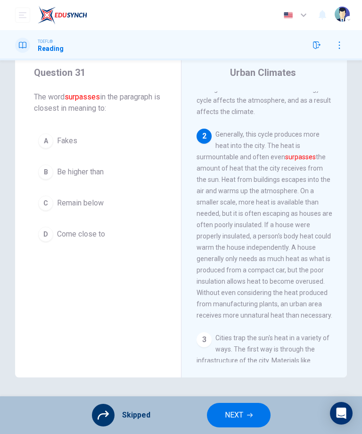
click at [31, 50] on div "TOEFL® Reading" at bounding box center [39, 45] width 49 height 15
click at [30, 50] on div "TOEFL® Reading" at bounding box center [39, 45] width 49 height 15
click at [32, 46] on div "TOEFL® Reading" at bounding box center [39, 45] width 49 height 15
click at [24, 40] on div at bounding box center [22, 45] width 15 height 15
click at [345, 46] on button "button" at bounding box center [339, 45] width 15 height 15
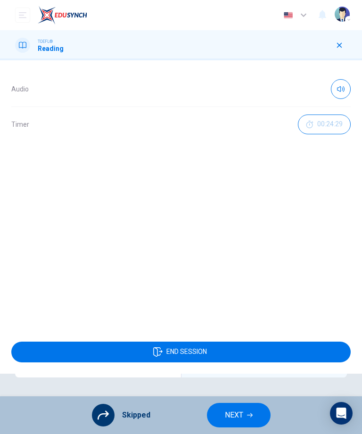
click at [322, 115] on button "00:24:29" at bounding box center [324, 124] width 53 height 20
click at [322, 115] on div "Timer" at bounding box center [180, 124] width 339 height 35
click at [342, 127] on icon "button" at bounding box center [341, 125] width 8 height 8
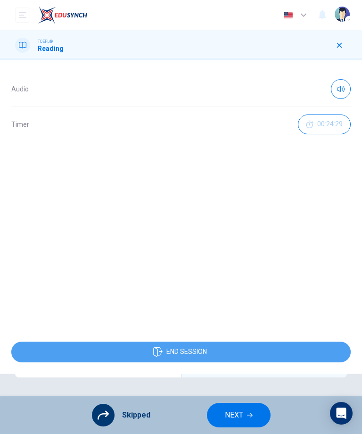
click at [71, 348] on button "END SESSION" at bounding box center [180, 351] width 339 height 21
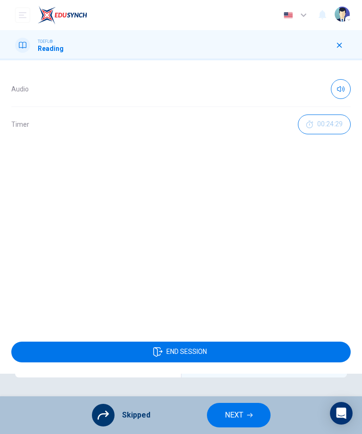
click at [70, 348] on button "END SESSION" at bounding box center [180, 351] width 339 height 21
click at [75, 348] on button "END SESSION" at bounding box center [180, 351] width 339 height 21
click at [75, 347] on button "END SESSION" at bounding box center [180, 351] width 339 height 21
click at [311, 331] on div "END SESSION" at bounding box center [181, 351] width 362 height 43
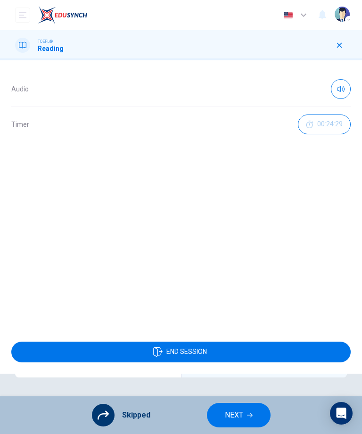
click at [198, 352] on span "END SESSION" at bounding box center [186, 352] width 40 height 8
click at [197, 352] on span "END SESSION" at bounding box center [186, 352] width 40 height 8
click at [212, 356] on button "END SESSION" at bounding box center [180, 351] width 339 height 21
click at [223, 348] on button "END SESSION" at bounding box center [180, 351] width 339 height 21
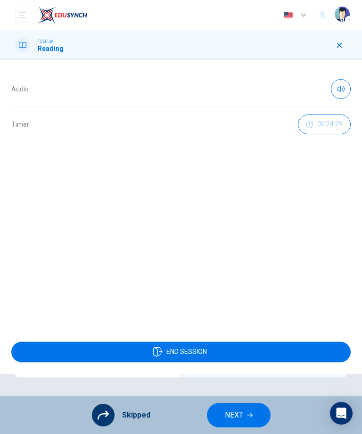
click at [223, 348] on button "END SESSION" at bounding box center [180, 351] width 339 height 21
click at [218, 346] on button "END SESSION" at bounding box center [180, 351] width 339 height 21
click at [218, 345] on button "END SESSION" at bounding box center [180, 351] width 339 height 21
click at [159, 421] on div "Audio Timer 00:24:29 END SESSION" at bounding box center [181, 246] width 362 height 373
click at [242, 410] on div "Audio Timer 00:24:29 END SESSION" at bounding box center [181, 246] width 362 height 373
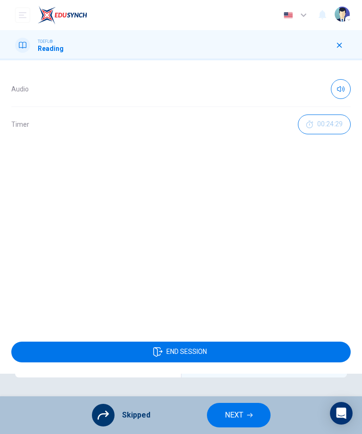
click at [242, 410] on div "Audio Timer 00:24:29 END SESSION" at bounding box center [181, 246] width 362 height 373
click at [343, 50] on button "button" at bounding box center [339, 45] width 15 height 15
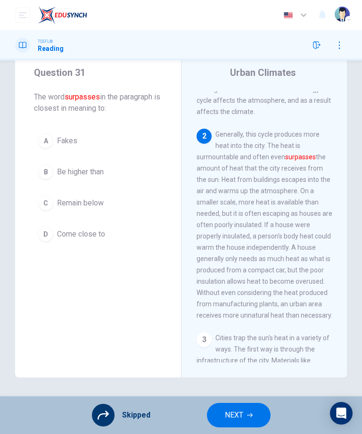
click at [247, 407] on button "NEXT" at bounding box center [239, 415] width 64 height 24
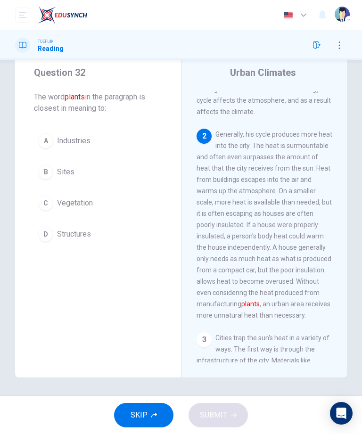
click at [246, 407] on div "SKIP SUBMIT" at bounding box center [181, 415] width 362 height 38
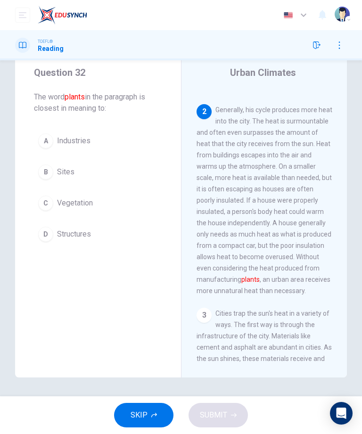
scroll to position [102, 0]
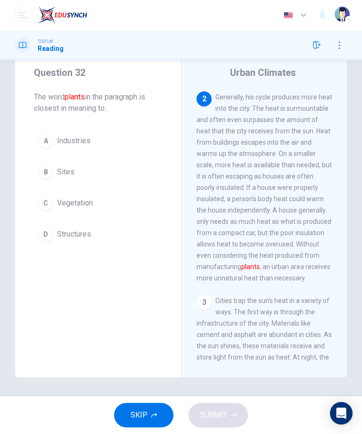
click at [242, 411] on div "SKIP SUBMIT" at bounding box center [181, 415] width 362 height 38
click at [343, 50] on button "button" at bounding box center [339, 45] width 15 height 15
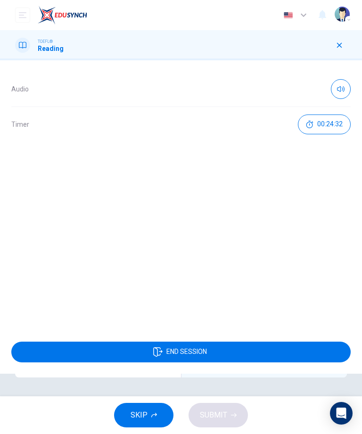
click at [236, 348] on button "END SESSION" at bounding box center [180, 351] width 339 height 21
click at [286, 351] on button "END SESSION" at bounding box center [180, 351] width 339 height 21
click at [285, 351] on button "END SESSION" at bounding box center [180, 351] width 339 height 21
click at [253, 353] on button "END SESSION" at bounding box center [180, 351] width 339 height 21
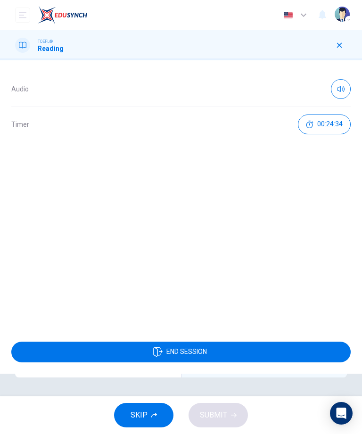
click at [229, 360] on button "END SESSION" at bounding box center [180, 351] width 339 height 21
click at [229, 353] on button "END SESSION" at bounding box center [180, 351] width 339 height 21
click at [228, 353] on button "END SESSION" at bounding box center [180, 351] width 339 height 21
click at [267, 355] on button "END SESSION" at bounding box center [180, 351] width 339 height 21
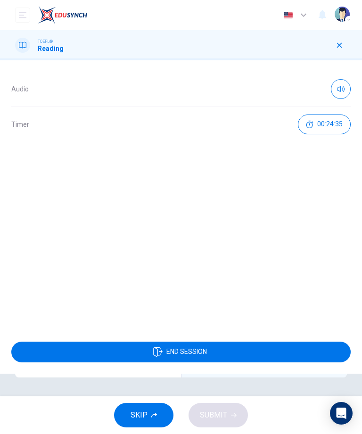
click at [266, 355] on button "END SESSION" at bounding box center [180, 351] width 339 height 21
click at [267, 348] on button "END SESSION" at bounding box center [180, 351] width 339 height 21
click at [160, 412] on div "Audio Timer 00:24:36 END SESSION" at bounding box center [181, 246] width 362 height 373
click at [227, 350] on button "END SESSION" at bounding box center [180, 351] width 339 height 21
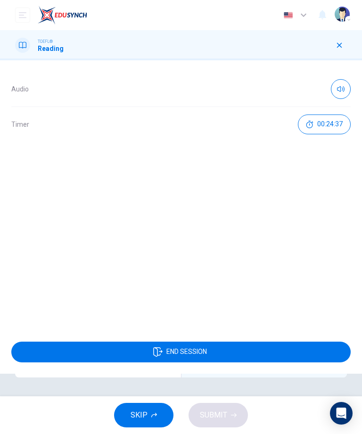
click at [227, 350] on button "END SESSION" at bounding box center [180, 351] width 339 height 21
click at [235, 351] on button "END SESSION" at bounding box center [180, 351] width 339 height 21
click at [239, 348] on button "END SESSION" at bounding box center [180, 351] width 339 height 21
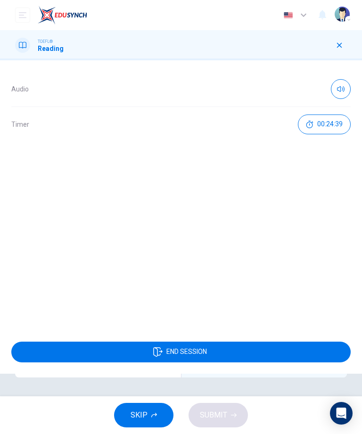
click at [255, 361] on button "END SESSION" at bounding box center [180, 351] width 339 height 21
click at [263, 348] on button "END SESSION" at bounding box center [180, 351] width 339 height 21
click at [264, 356] on button "END SESSION" at bounding box center [180, 351] width 339 height 21
click at [263, 356] on button "END SESSION" at bounding box center [180, 351] width 339 height 21
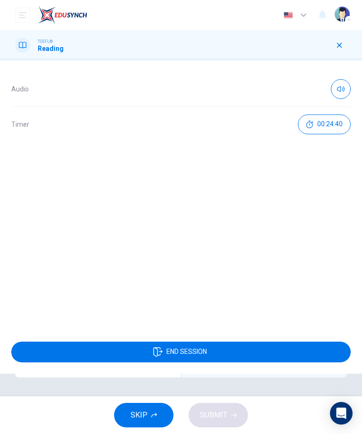
click at [266, 355] on button "END SESSION" at bounding box center [180, 351] width 339 height 21
click at [335, 43] on icon "button" at bounding box center [339, 45] width 8 height 8
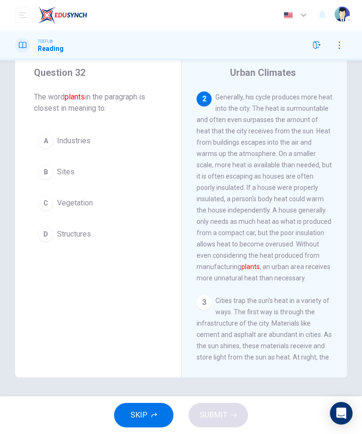
click at [30, 41] on div "TOEFL® Reading" at bounding box center [39, 45] width 49 height 15
click at [30, 40] on div "TOEFL® Reading" at bounding box center [39, 45] width 49 height 15
click at [18, 18] on button "open mobile menu" at bounding box center [22, 15] width 15 height 15
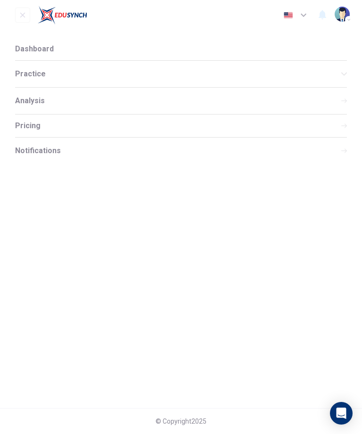
click at [36, 105] on div "Analysis" at bounding box center [181, 101] width 332 height 26
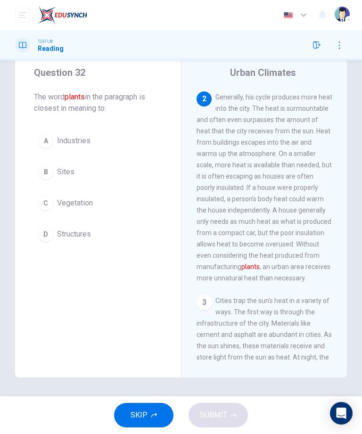
click at [25, 19] on button "open mobile menu" at bounding box center [22, 15] width 15 height 15
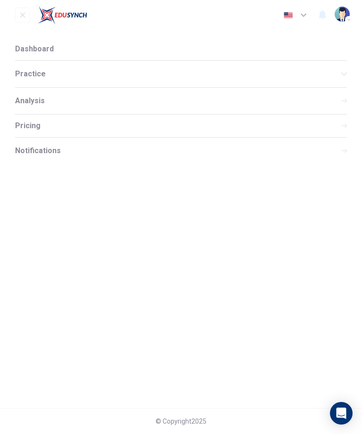
click at [49, 102] on div "Analysis" at bounding box center [181, 101] width 332 height 26
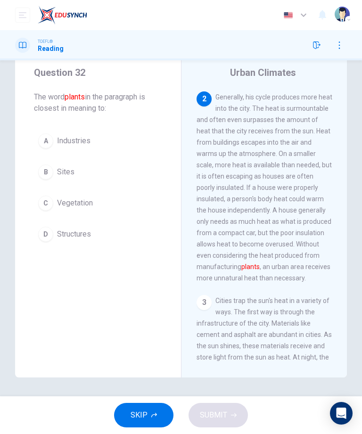
click at [25, 16] on icon "open mobile menu" at bounding box center [23, 15] width 8 height 8
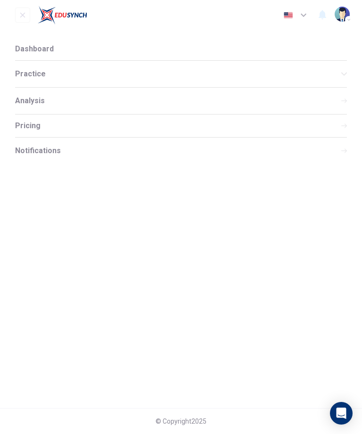
click at [26, 74] on span "Practice" at bounding box center [178, 74] width 326 height 8
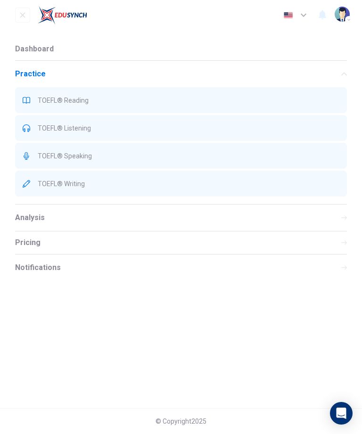
click at [26, 46] on span "Dashboard" at bounding box center [34, 49] width 39 height 8
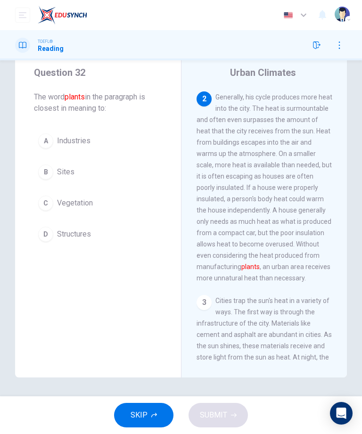
click at [21, 15] on icon "open mobile menu" at bounding box center [23, 15] width 8 height 8
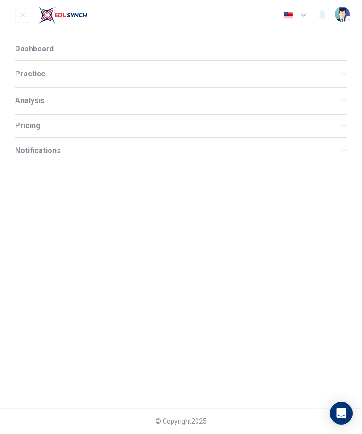
click at [292, 295] on nav "Dashboard Practice Analysis Pricing Notifications" at bounding box center [181, 219] width 362 height 378
click at [294, 291] on nav "Dashboard Practice Analysis Pricing Notifications" at bounding box center [181, 219] width 362 height 378
click at [297, 287] on nav "Dashboard Practice Analysis Pricing Notifications" at bounding box center [181, 219] width 362 height 378
click at [24, 16] on icon "open mobile menu" at bounding box center [22, 15] width 5 height 5
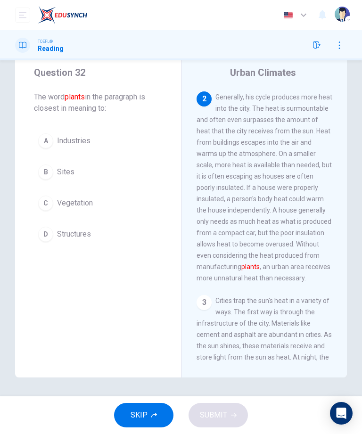
click at [55, 203] on button "C Vegetation" at bounding box center [98, 203] width 128 height 24
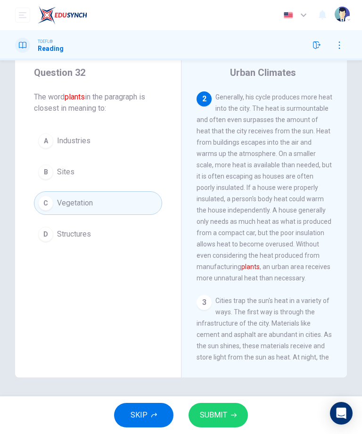
click at [236, 400] on div "SKIP SUBMIT" at bounding box center [181, 415] width 362 height 38
click at [230, 410] on button "SUBMIT" at bounding box center [217, 415] width 59 height 24
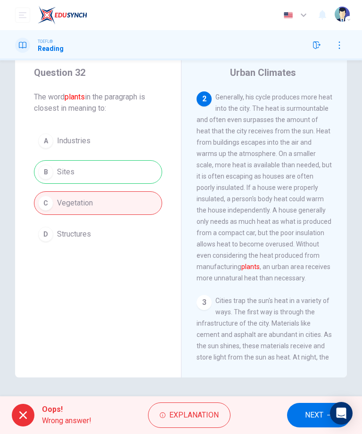
click at [344, 45] on button "button" at bounding box center [339, 45] width 15 height 15
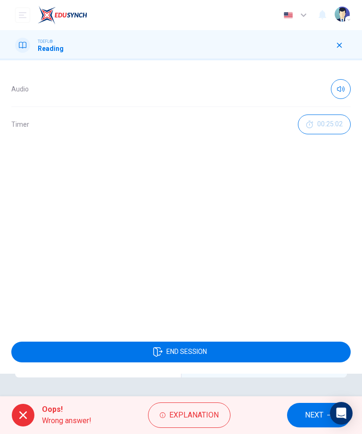
click at [286, 350] on button "END SESSION" at bounding box center [180, 351] width 339 height 21
click at [286, 349] on button "END SESSION" at bounding box center [180, 351] width 339 height 21
click at [294, 350] on button "END SESSION" at bounding box center [180, 351] width 339 height 21
click at [293, 350] on button "END SESSION" at bounding box center [180, 351] width 339 height 21
click at [302, 347] on button "END SESSION" at bounding box center [180, 351] width 339 height 21
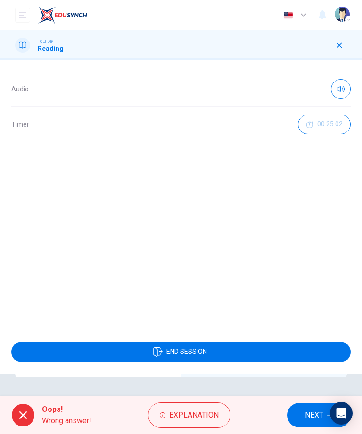
click at [302, 346] on button "END SESSION" at bounding box center [180, 351] width 339 height 21
click at [309, 350] on button "END SESSION" at bounding box center [180, 351] width 339 height 21
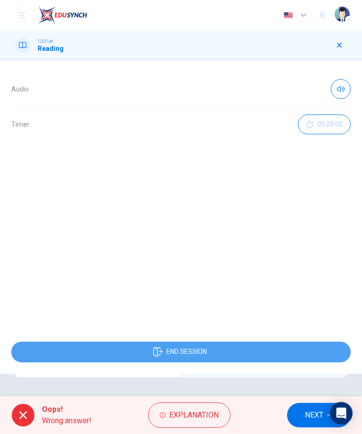
click at [332, 348] on button "END SESSION" at bounding box center [180, 351] width 339 height 21
click at [331, 348] on button "END SESSION" at bounding box center [180, 351] width 339 height 21
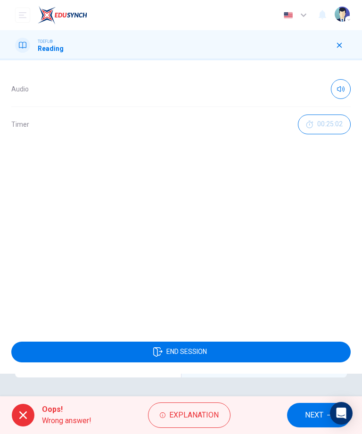
click at [326, 350] on button "END SESSION" at bounding box center [180, 351] width 339 height 21
click at [318, 356] on button "END SESSION" at bounding box center [180, 351] width 339 height 21
click at [321, 353] on button "END SESSION" at bounding box center [180, 351] width 339 height 21
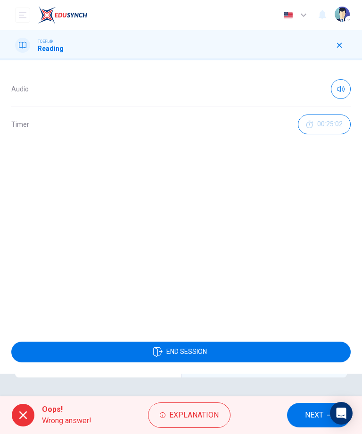
click at [321, 353] on button "END SESSION" at bounding box center [180, 351] width 339 height 21
click at [324, 341] on button "END SESSION" at bounding box center [180, 351] width 339 height 21
click at [324, 341] on div "END SESSION" at bounding box center [181, 351] width 362 height 43
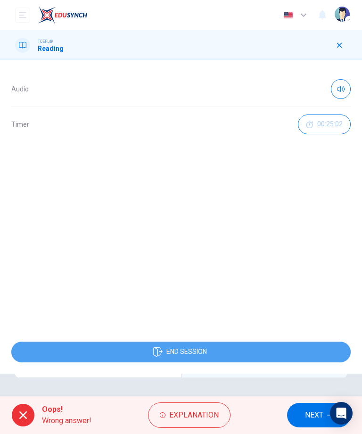
click at [323, 343] on button "END SESSION" at bounding box center [180, 351] width 339 height 21
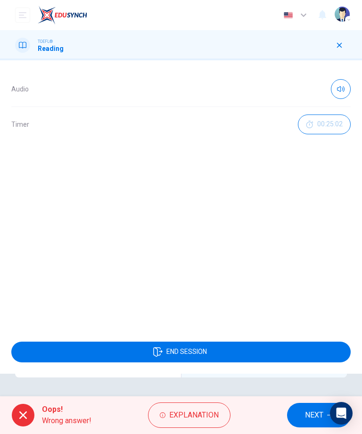
click at [334, 49] on button "button" at bounding box center [339, 45] width 15 height 15
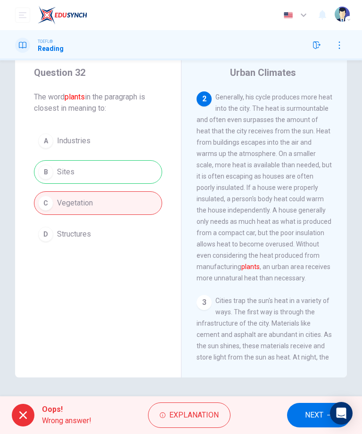
click at [39, 15] on img at bounding box center [62, 15] width 49 height 19
click at [29, 17] on button "open mobile menu" at bounding box center [22, 15] width 15 height 15
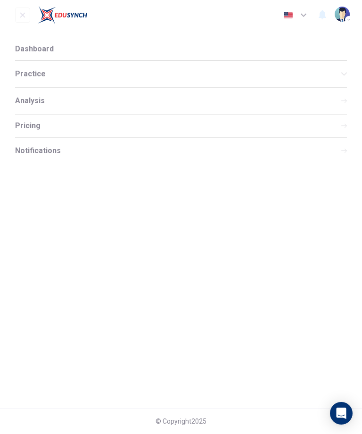
click at [316, 70] on span "Practice" at bounding box center [178, 74] width 326 height 8
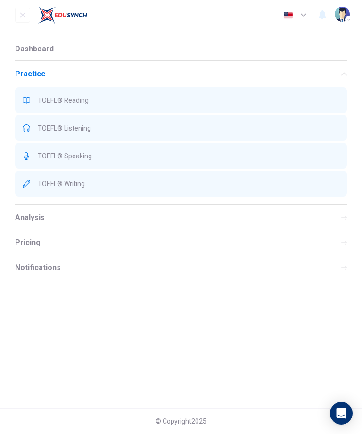
click at [278, 117] on div "TOEFL® Listening" at bounding box center [181, 128] width 332 height 26
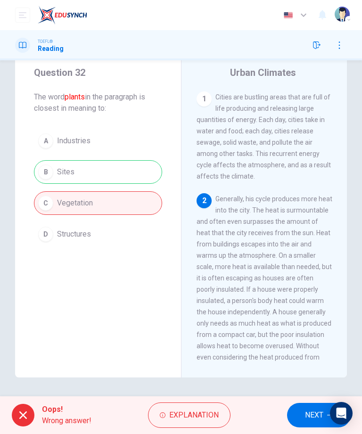
scroll to position [0, 0]
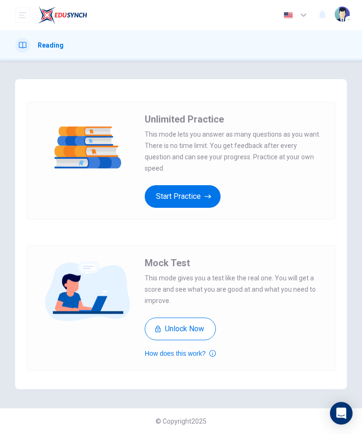
click at [166, 177] on div "Unlimited Practice This mode lets you answer as many questions as you want. The…" at bounding box center [234, 160] width 179 height 94
click at [168, 187] on button "Start Practice" at bounding box center [183, 196] width 76 height 23
click at [169, 202] on button "Start Practice" at bounding box center [183, 196] width 76 height 23
click at [302, 15] on icon "button" at bounding box center [303, 15] width 6 height 3
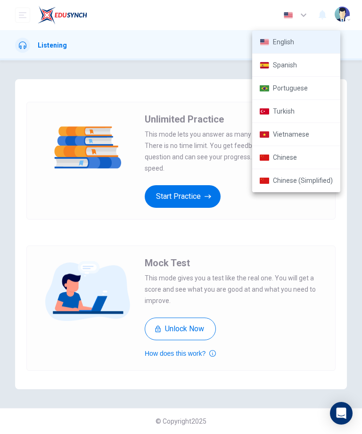
click at [309, 64] on li "Spanish" at bounding box center [296, 65] width 88 height 23
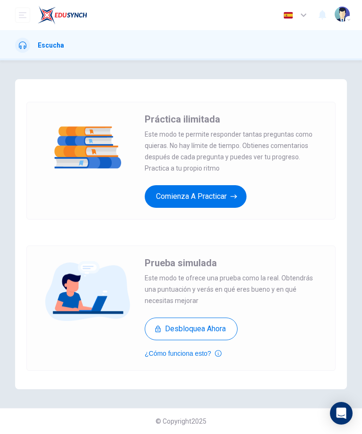
click at [306, 9] on icon "button" at bounding box center [303, 14] width 11 height 11
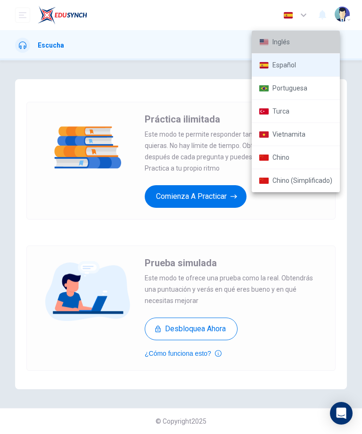
click at [314, 42] on li "Inglés" at bounding box center [295, 42] width 88 height 23
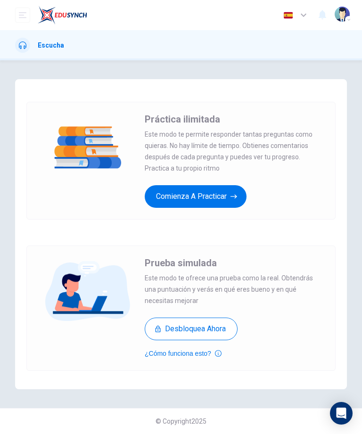
type input "en"
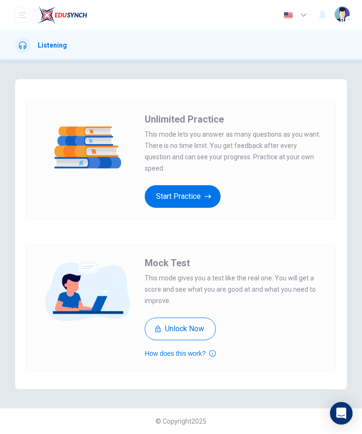
click at [23, 17] on icon "open mobile menu" at bounding box center [23, 15] width 8 height 8
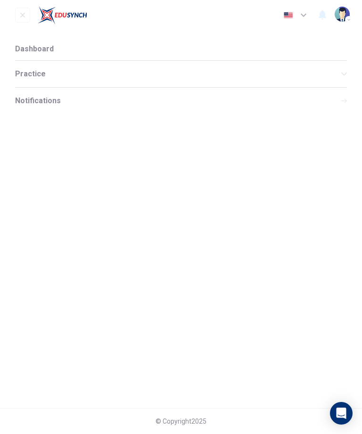
click at [33, 51] on span "Dashboard" at bounding box center [34, 49] width 39 height 8
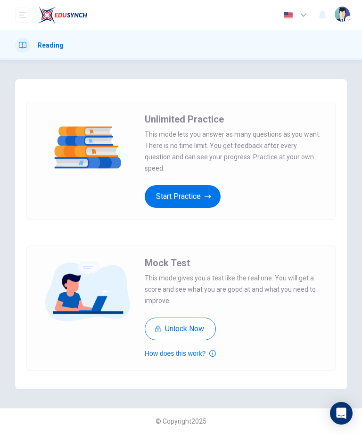
click at [172, 331] on button "Unlock Now" at bounding box center [180, 328] width 71 height 23
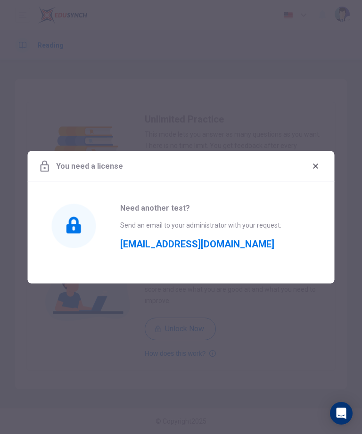
click at [327, 158] on div "You need a license" at bounding box center [181, 166] width 307 height 31
click at [321, 167] on button "button" at bounding box center [315, 165] width 15 height 15
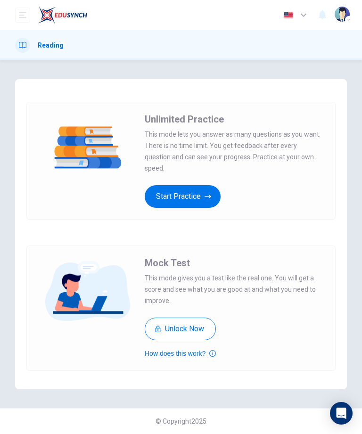
click at [171, 185] on button "Start Practice" at bounding box center [183, 196] width 76 height 23
click at [215, 195] on button "Start Practice" at bounding box center [183, 196] width 76 height 23
click at [215, 186] on button "Start Practice" at bounding box center [183, 196] width 76 height 23
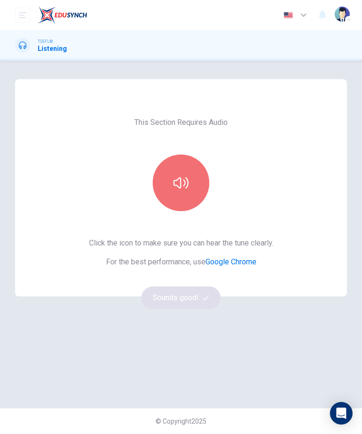
click at [189, 176] on button "button" at bounding box center [181, 182] width 57 height 57
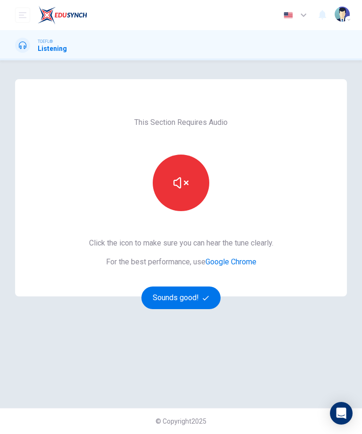
click at [190, 181] on button "button" at bounding box center [181, 182] width 57 height 57
click at [199, 304] on button "Sounds good!" at bounding box center [180, 297] width 79 height 23
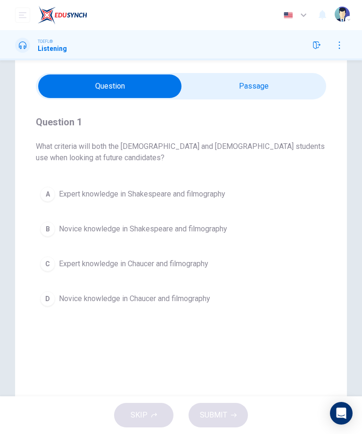
scroll to position [29, 0]
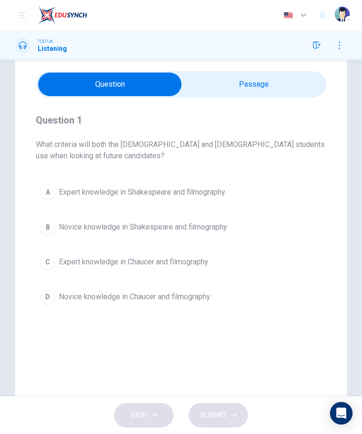
click at [290, 71] on div "Question 1 What criteria will both the [DEMOGRAPHIC_DATA] and [DEMOGRAPHIC_DATA…" at bounding box center [181, 239] width 332 height 379
click at [288, 76] on input "checkbox" at bounding box center [109, 85] width 435 height 24
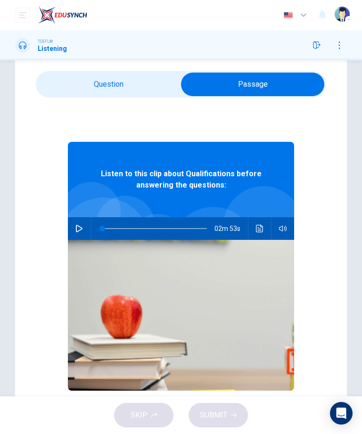
click at [80, 78] on input "checkbox" at bounding box center [252, 85] width 435 height 24
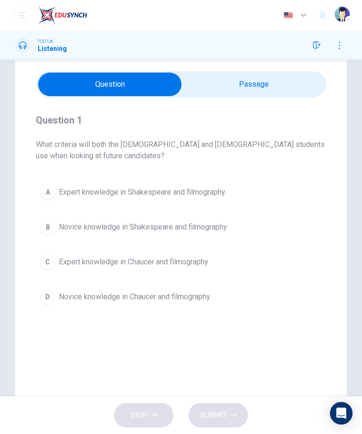
click at [253, 78] on input "checkbox" at bounding box center [109, 85] width 435 height 24
checkbox input "true"
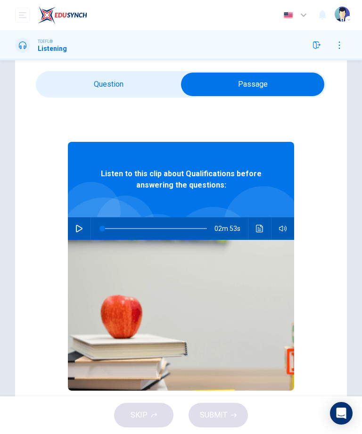
click at [81, 228] on icon "button" at bounding box center [79, 229] width 8 height 8
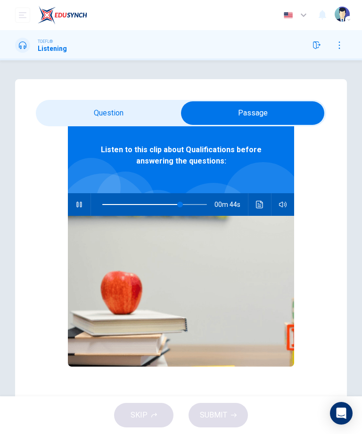
scroll to position [53, 0]
type input "100"
click at [108, 110] on input "checkbox" at bounding box center [252, 113] width 435 height 24
checkbox input "false"
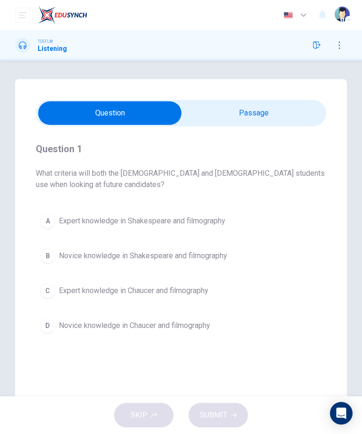
scroll to position [0, 0]
click at [56, 228] on button "A Expert knowledge in Shakespeare and filmography" at bounding box center [181, 221] width 290 height 24
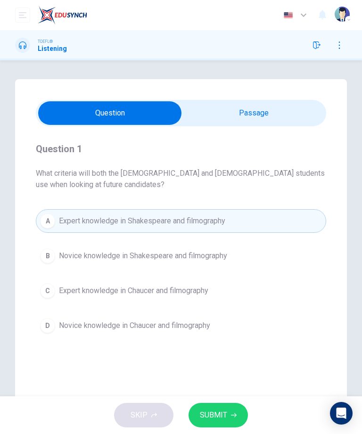
click at [220, 407] on button "SUBMIT" at bounding box center [217, 415] width 59 height 24
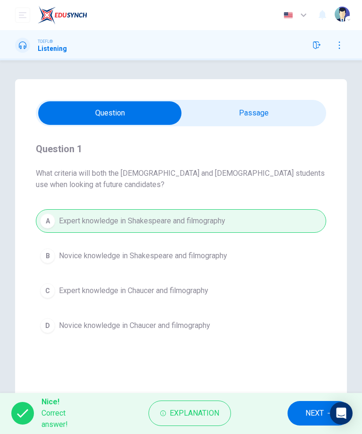
click at [313, 409] on span "NEXT" at bounding box center [314, 412] width 18 height 13
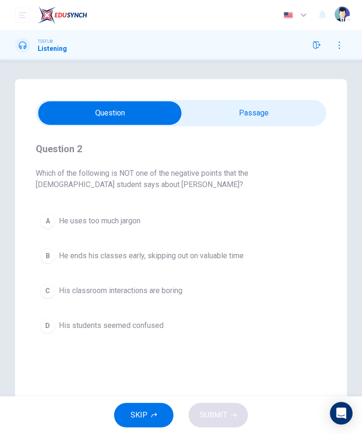
click at [49, 219] on div "A" at bounding box center [47, 220] width 15 height 15
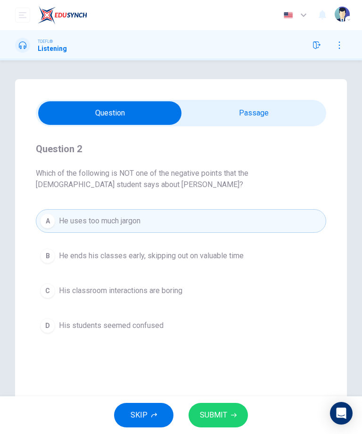
click at [58, 250] on button "B He ends his classes early, skipping out on valuable time" at bounding box center [181, 256] width 290 height 24
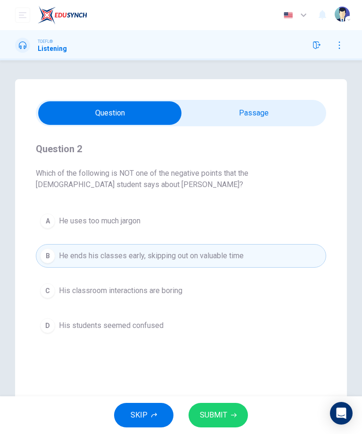
click at [211, 409] on span "SUBMIT" at bounding box center [213, 414] width 27 height 13
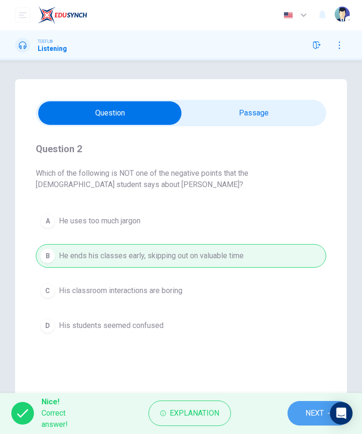
click at [305, 406] on button "NEXT" at bounding box center [318, 413] width 63 height 24
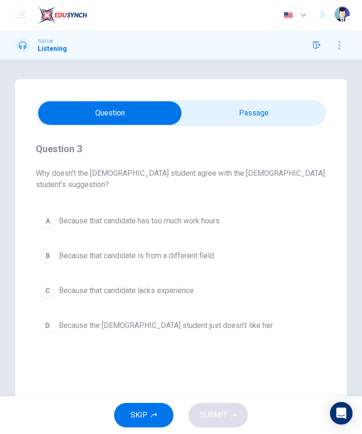
click at [45, 283] on div "C" at bounding box center [47, 290] width 15 height 15
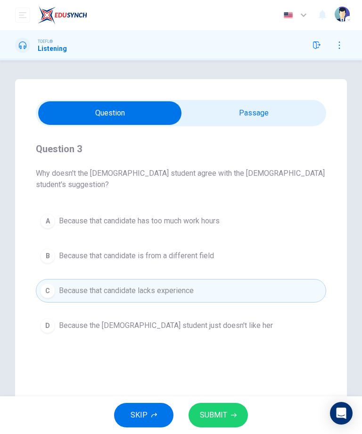
click at [216, 407] on button "SUBMIT" at bounding box center [217, 415] width 59 height 24
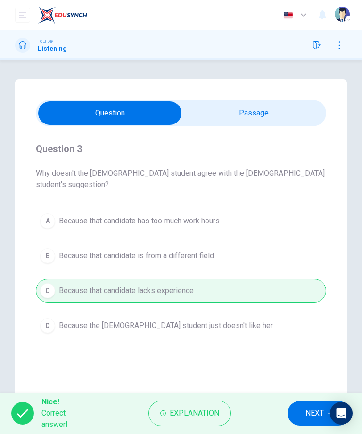
click at [301, 408] on button "NEXT" at bounding box center [318, 413] width 63 height 24
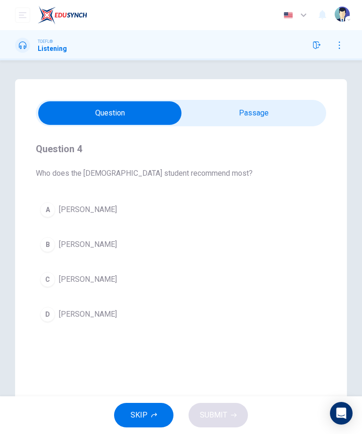
click at [54, 245] on div "B" at bounding box center [47, 244] width 15 height 15
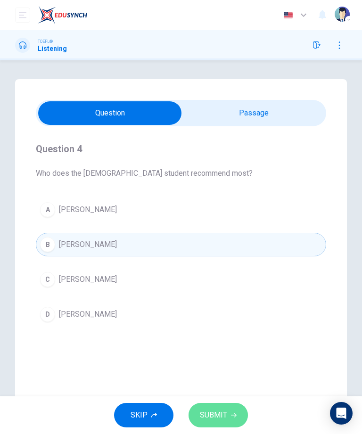
click at [216, 405] on button "SUBMIT" at bounding box center [217, 415] width 59 height 24
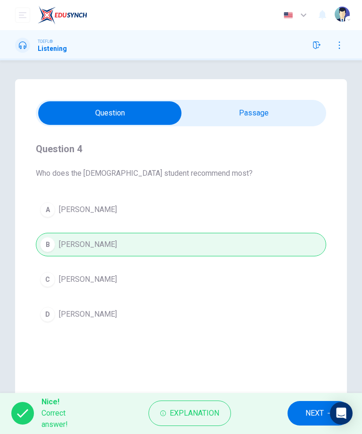
click at [306, 411] on span "NEXT" at bounding box center [314, 412] width 18 height 13
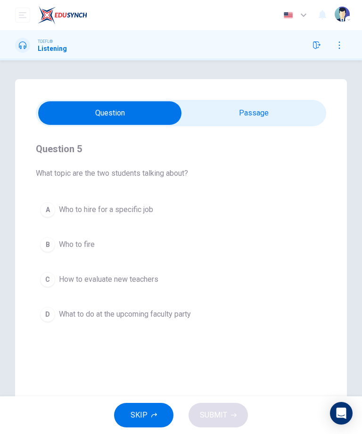
click at [55, 211] on div "A" at bounding box center [47, 209] width 15 height 15
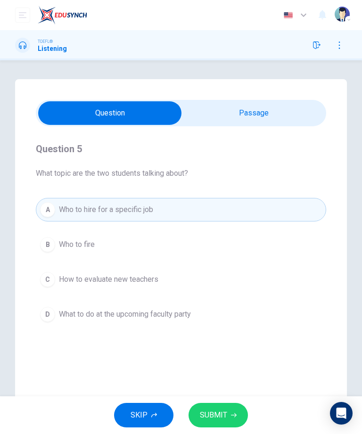
click at [237, 282] on button "C How to evaluate new teachers" at bounding box center [181, 279] width 290 height 24
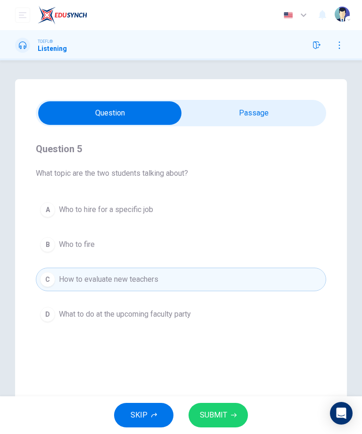
click at [232, 409] on button "SUBMIT" at bounding box center [217, 415] width 59 height 24
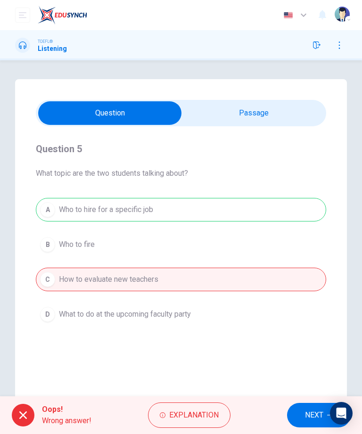
click at [308, 416] on span "NEXT" at bounding box center [314, 414] width 18 height 13
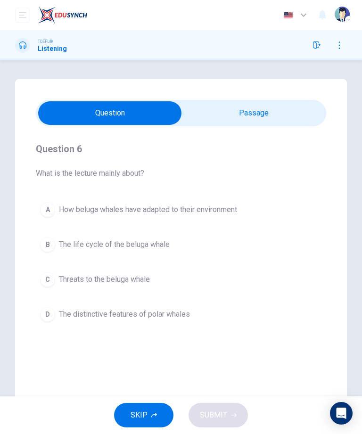
click at [45, 277] on div "C" at bounding box center [47, 279] width 15 height 15
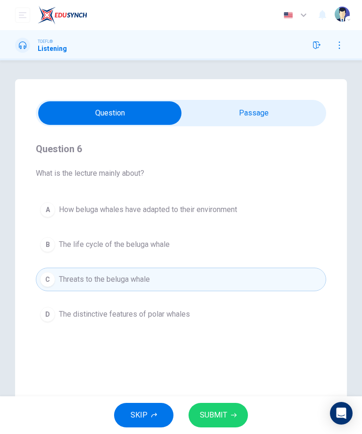
click at [231, 409] on button "SUBMIT" at bounding box center [217, 415] width 59 height 24
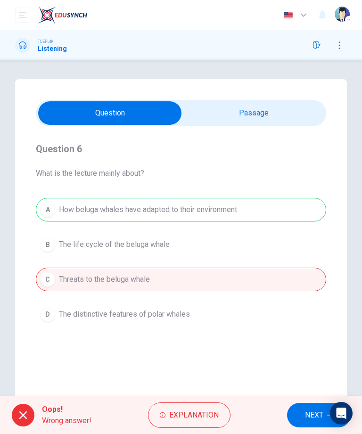
click at [306, 396] on div "Oops! Wrong answer! Explanation NEXT" at bounding box center [181, 415] width 362 height 38
click at [315, 413] on span "NEXT" at bounding box center [314, 414] width 18 height 13
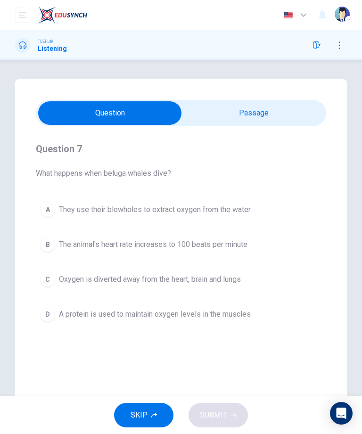
click at [268, 114] on input "checkbox" at bounding box center [109, 113] width 435 height 24
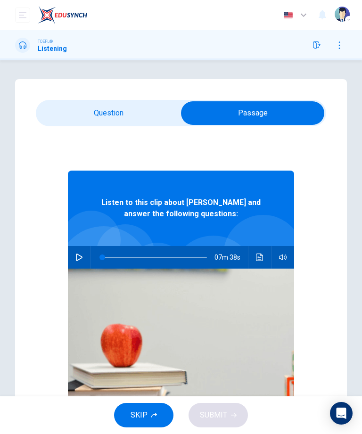
click at [145, 114] on input "checkbox" at bounding box center [252, 113] width 435 height 24
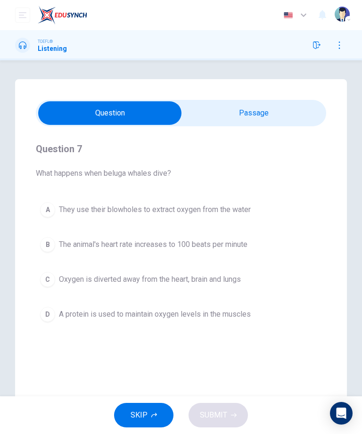
click at [248, 106] on input "checkbox" at bounding box center [109, 113] width 435 height 24
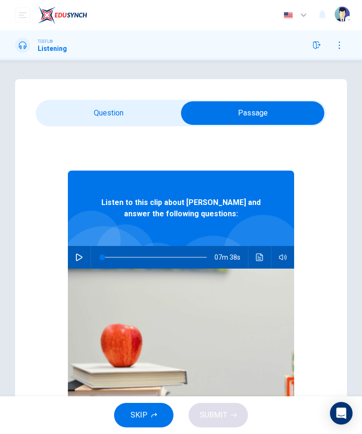
click at [174, 102] on input "checkbox" at bounding box center [252, 113] width 435 height 24
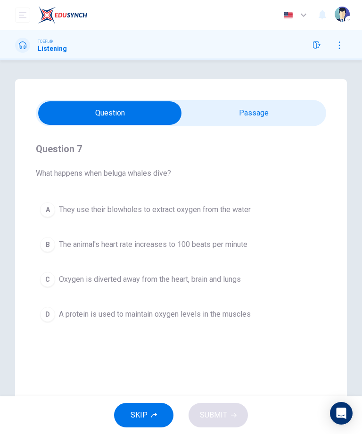
click at [308, 107] on input "checkbox" at bounding box center [109, 113] width 435 height 24
checkbox input "true"
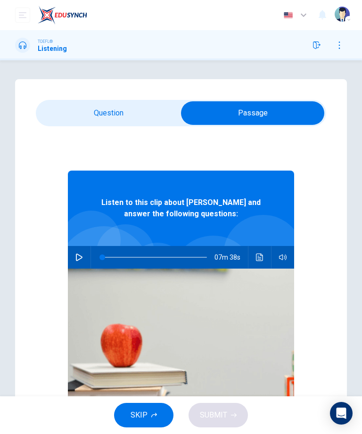
click at [27, 13] on button "open mobile menu" at bounding box center [22, 15] width 15 height 15
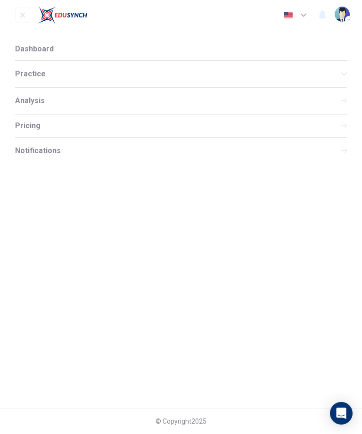
click at [31, 95] on div "Analysis" at bounding box center [181, 101] width 332 height 26
